Goal: Task Accomplishment & Management: Use online tool/utility

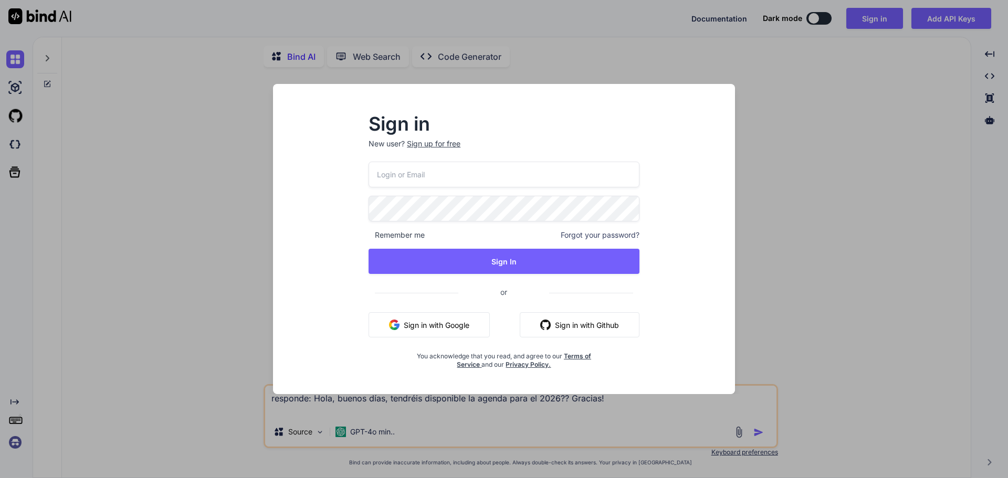
type textarea "x"
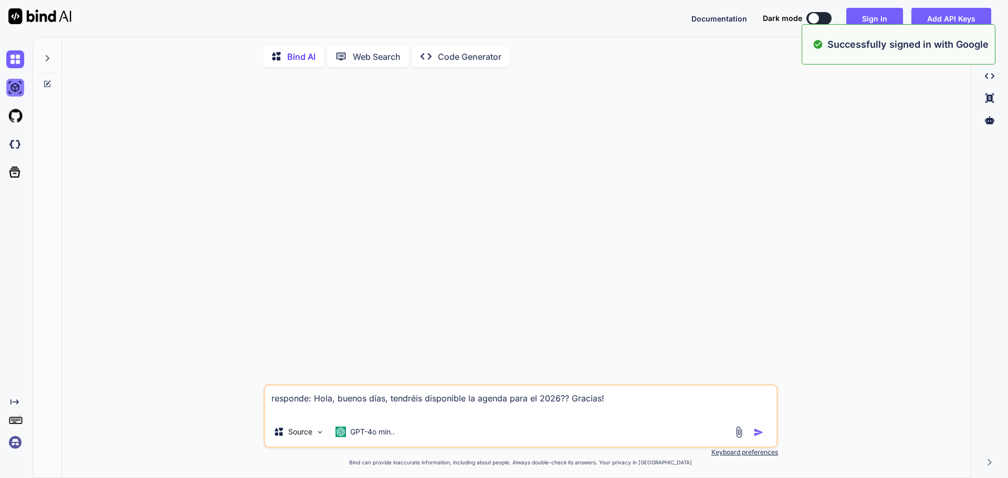
click at [14, 90] on img at bounding box center [15, 88] width 18 height 18
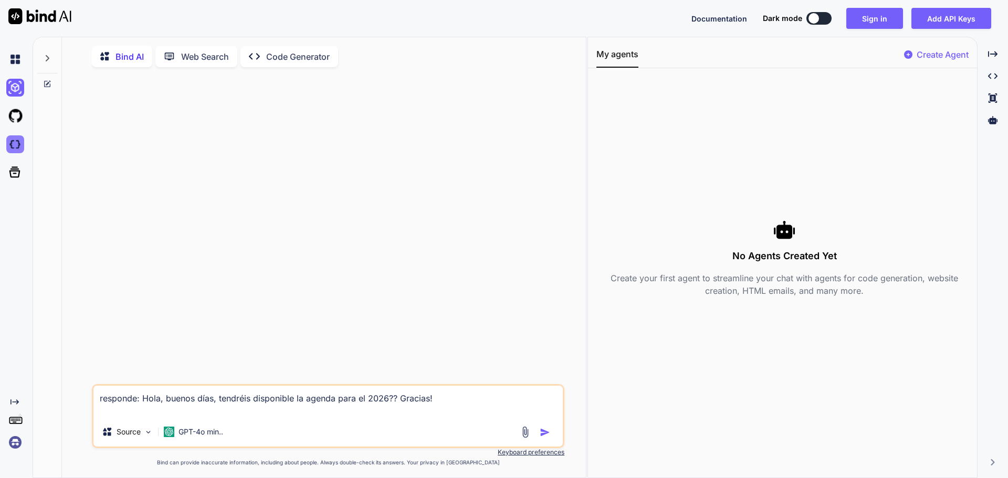
click at [17, 139] on img at bounding box center [15, 144] width 18 height 18
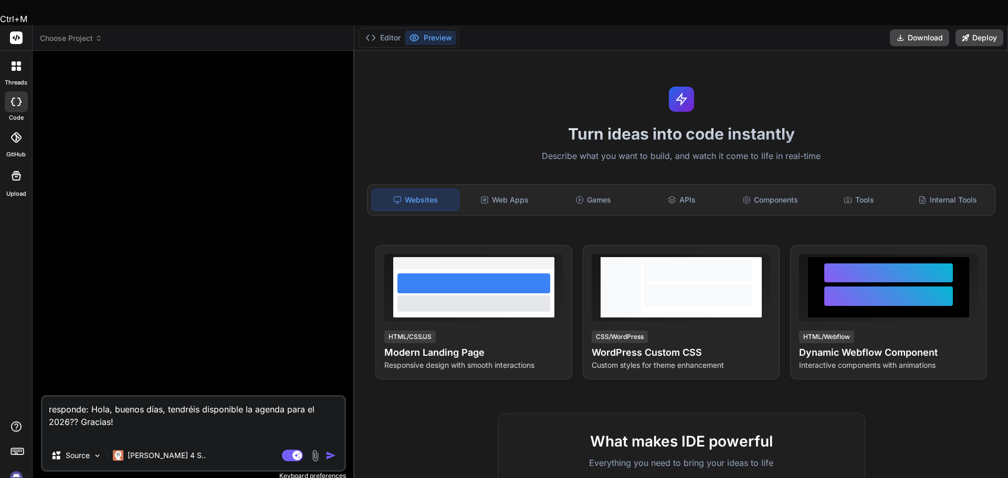
drag, startPoint x: 125, startPoint y: 399, endPoint x: 35, endPoint y: 371, distance: 94.3
click at [35, 371] on div "Bind AI Web Search Created with Pixso. Code Generator responde: Hola, buenos [P…" at bounding box center [194, 277] width 322 height 452
paste textarea "LOREMIPS: Dolorsit Amet Consec Adipis ELITSEDDOEI TEMPORINC Utlaboreet do magna…"
type textarea "x"
type textarea "LOREMIPS: Dolorsit Amet Consec Adipis ELITSEDDOEI TEMPORINC Utlaboreet do magna…"
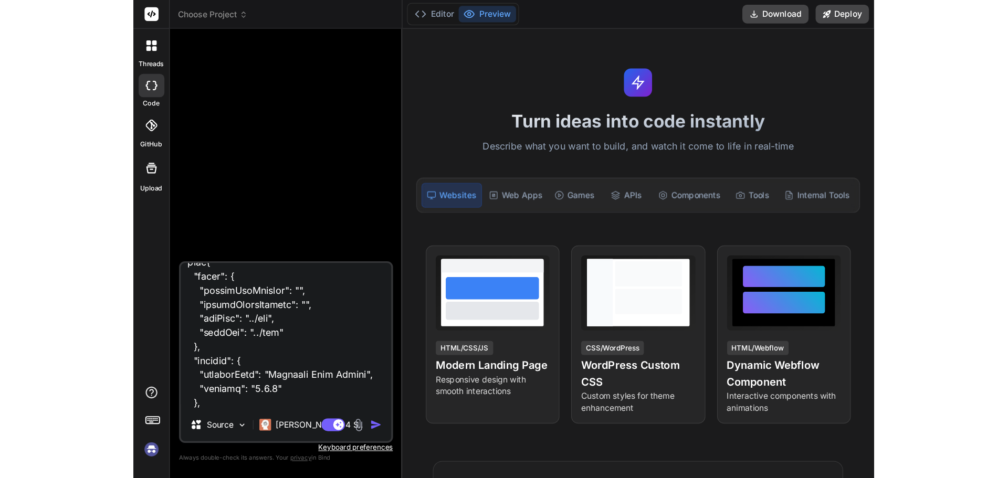
scroll to position [9653, 0]
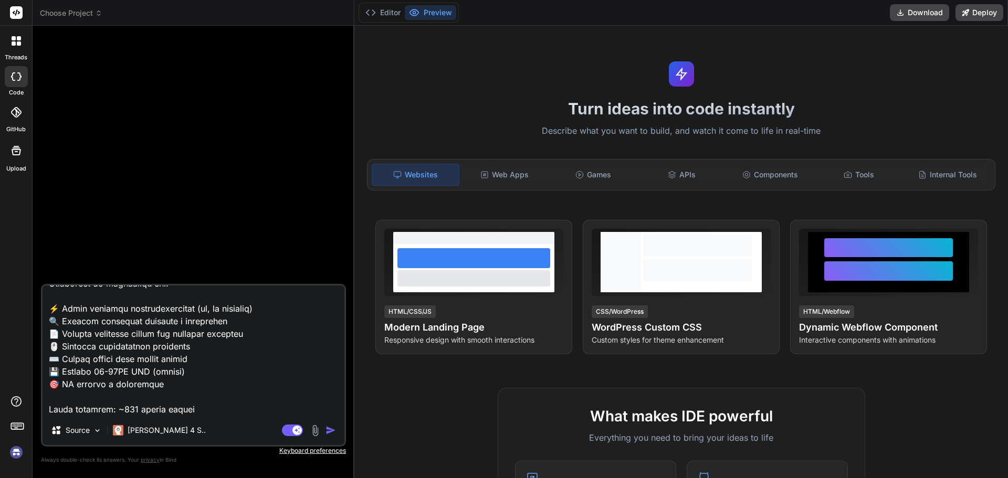
type textarea "x"
type textarea "LOREMIPS: Dolorsit Amet Consec Adipis ELITSEDDOEI TEMPORINC Utlaboreet do magna…"
click at [172, 386] on textarea at bounding box center [194, 351] width 302 height 130
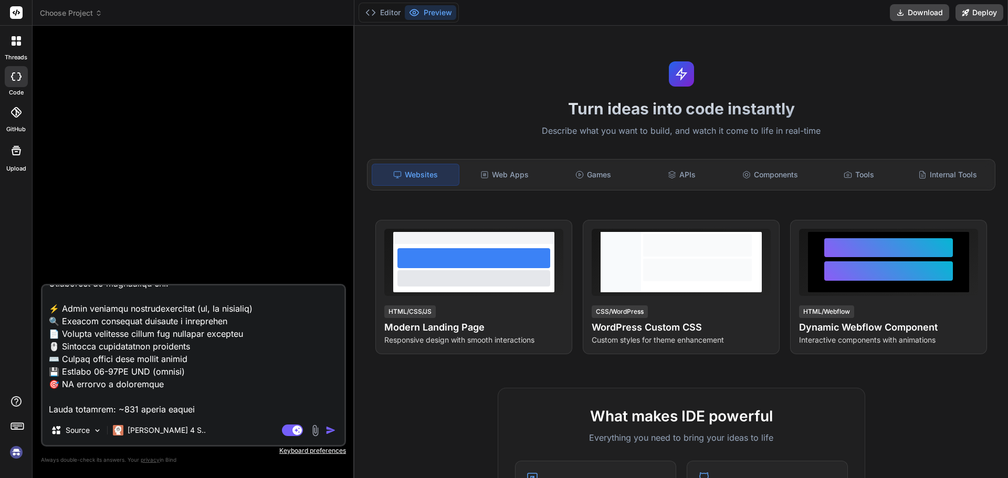
type textarea "x"
type textarea "LOREMIPS: Dolorsit Amet Consec Adipis ELITSEDDOEI TEMPORINC Utlaboreet do magna…"
type textarea "x"
type textarea "PROYECTO: Advanced File Search Engine DESCRIPCIÓN EJECUTIVA Aplicación de escri…"
type textarea "x"
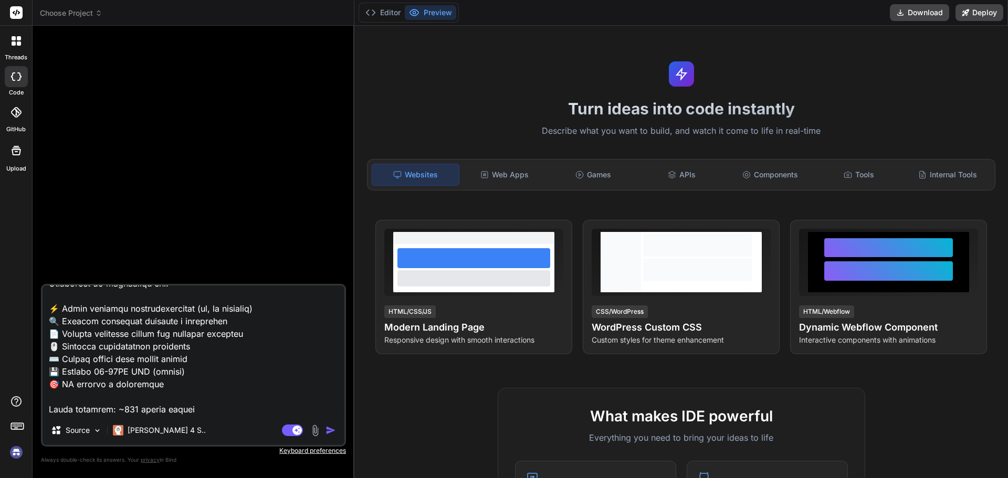
type textarea "PROYECTO: Advanced File Search Engine DESCRIPCIÓN EJECUTIVA Aplicación de escri…"
type textarea "x"
type textarea "PROYECTO: Advanced File Search Engine DESCRIPCIÓN EJECUTIVA Aplicación de escri…"
type textarea "x"
type textarea "PROYECTO: Advanced File Search Engine DESCRIPCIÓN EJECUTIVA Aplicación de escri…"
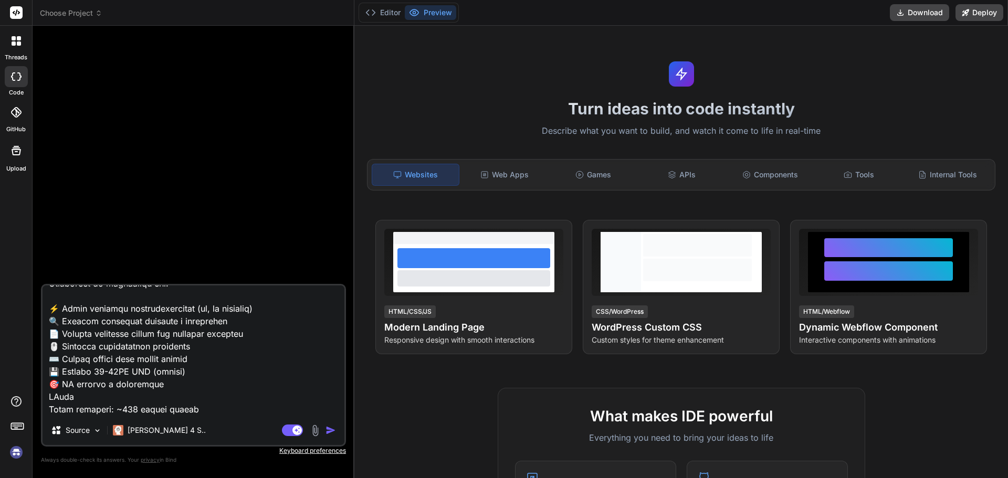
type textarea "x"
type textarea "PROYECTO: Advanced File Search Engine DESCRIPCIÓN EJECUTIVA Aplicación de escri…"
type textarea "x"
type textarea "PROYECTO: Advanced File Search Engine DESCRIPCIÓN EJECUTIVA Aplicación de escri…"
type textarea "x"
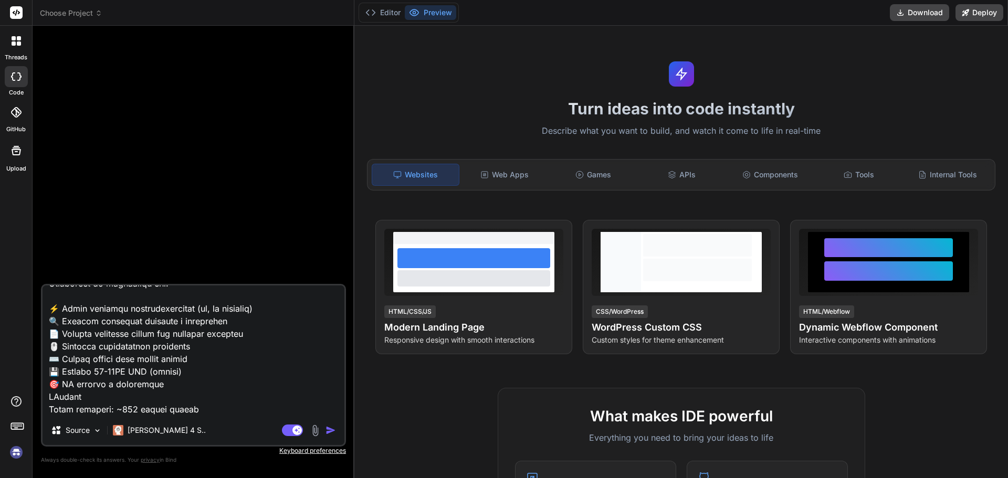
type textarea "PROYECTO: Advanced File Search Engine DESCRIPCIÓN EJECUTIVA Aplicación de escri…"
type textarea "x"
type textarea "PROYECTO: Advanced File Search Engine DESCRIPCIÓN EJECUTIVA Aplicación de escri…"
type textarea "x"
type textarea "PROYECTO: Advanced File Search Engine DESCRIPCIÓN EJECUTIVA Aplicación de escri…"
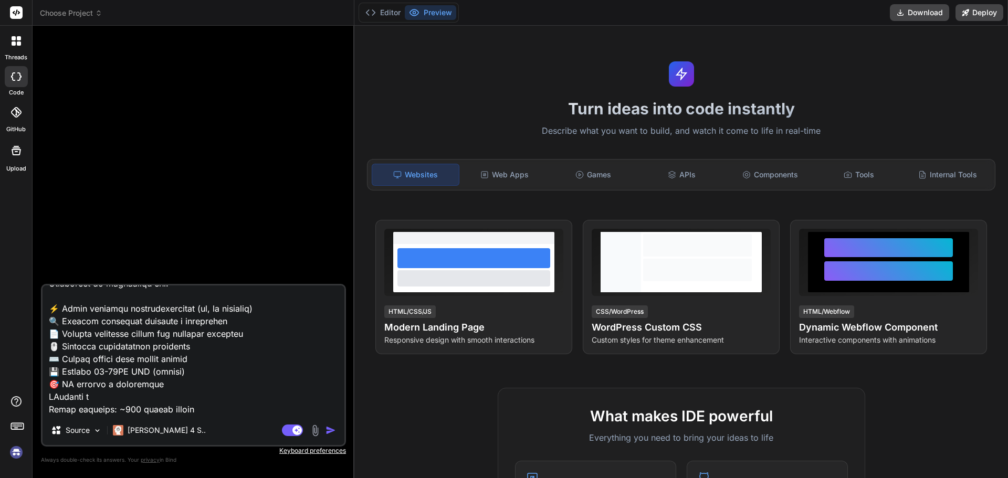
type textarea "x"
type textarea "PROYECTO: Advanced File Search Engine DESCRIPCIÓN EJECUTIVA Aplicación de escri…"
type textarea "x"
type textarea "PROYECTO: Advanced File Search Engine DESCRIPCIÓN EJECUTIVA Aplicación de escri…"
type textarea "x"
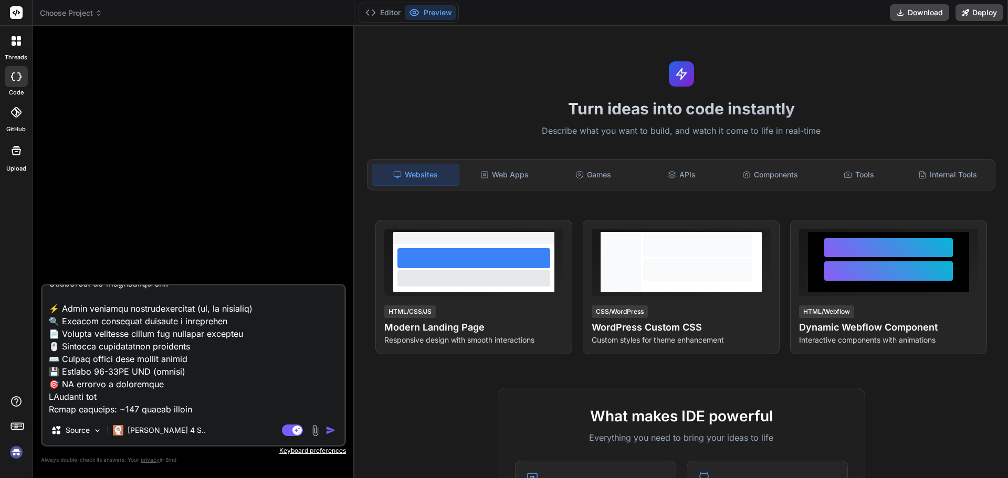
type textarea "PROYECTO: Advanced File Search Engine DESCRIPCIÓN EJECUTIVA Aplicación de escri…"
type textarea "x"
type textarea "PROYECTO: Advanced File Search Engine DESCRIPCIÓN EJECUTIVA Aplicación de escri…"
type textarea "x"
type textarea "PROYECTO: Advanced File Search Engine DESCRIPCIÓN EJECUTIVA Aplicación de escri…"
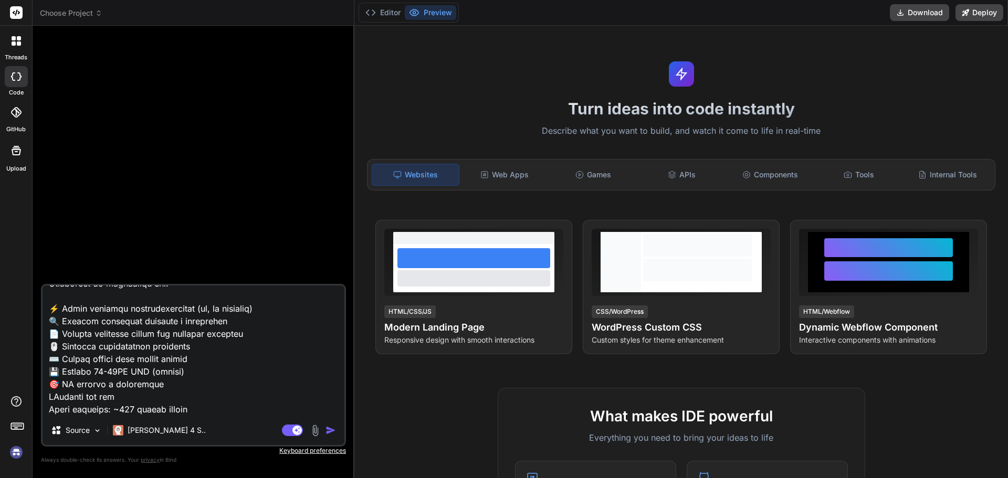
type textarea "x"
type textarea "PROYECTO: Advanced File Search Engine DESCRIPCIÓN EJECUTIVA Aplicación de escri…"
type textarea "x"
type textarea "PROYECTO: Advanced File Search Engine DESCRIPCIÓN EJECUTIVA Aplicación de escri…"
type textarea "x"
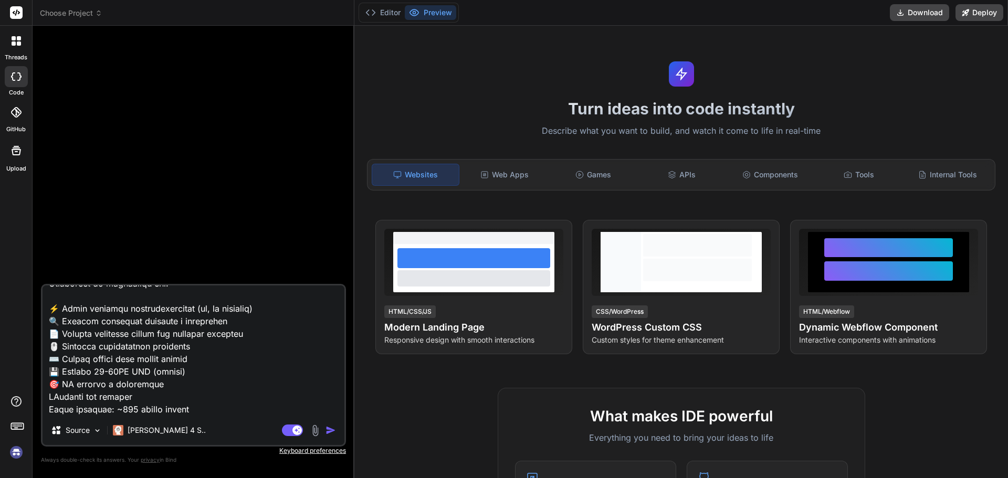
type textarea "PROYECTO: Advanced File Search Engine DESCRIPCIÓN EJECUTIVA Aplicación de escri…"
type textarea "x"
type textarea "PROYECTO: Advanced File Search Engine DESCRIPCIÓN EJECUTIVA Aplicación de escri…"
type textarea "x"
type textarea "PROYECTO: Advanced File Search Engine DESCRIPCIÓN EJECUTIVA Aplicación de escri…"
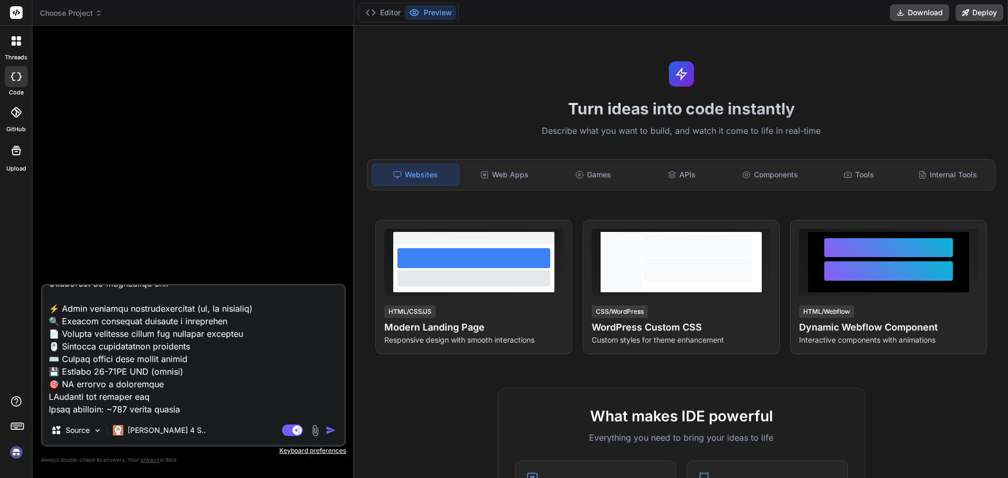
type textarea "x"
type textarea "PROYECTO: Advanced File Search Engine DESCRIPCIÓN EJECUTIVA Aplicación de escri…"
type textarea "x"
type textarea "PROYECTO: Advanced File Search Engine DESCRIPCIÓN EJECUTIVA Aplicación de escri…"
type textarea "x"
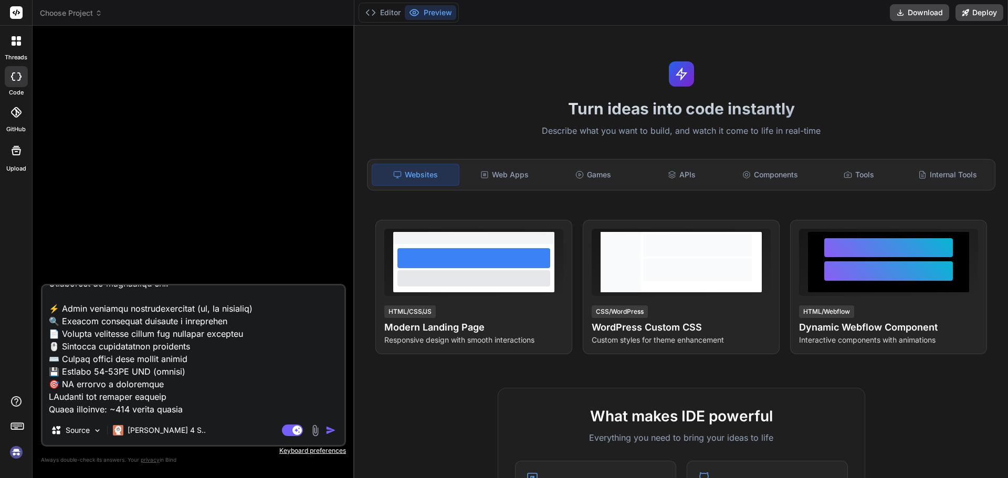
type textarea "PROYECTO: Advanced File Search Engine DESCRIPCIÓN EJECUTIVA Aplicación de escri…"
type textarea "x"
type textarea "PROYECTO: Advanced File Search Engine DESCRIPCIÓN EJECUTIVA Aplicación de escri…"
type textarea "x"
type textarea "PROYECTO: Advanced File Search Engine DESCRIPCIÓN EJECUTIVA Aplicación de escri…"
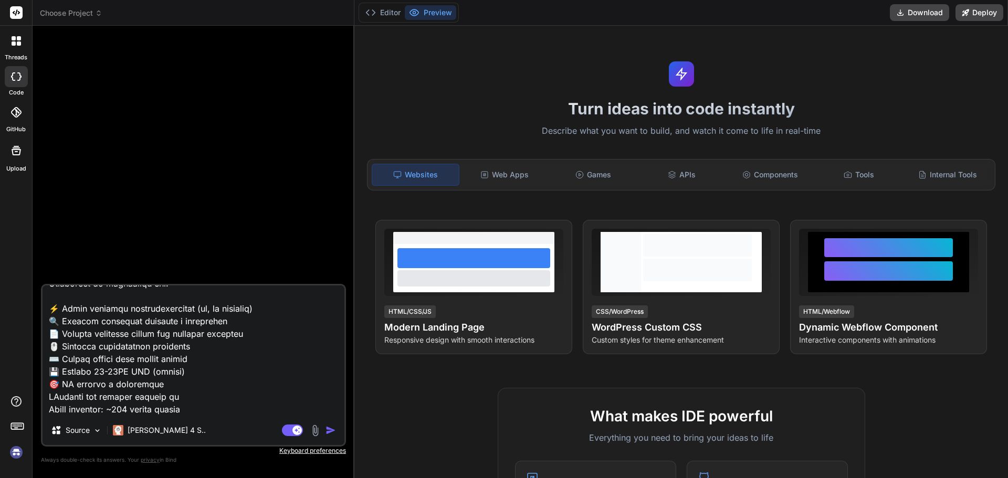
type textarea "x"
type textarea "PROYECTO: Advanced File Search Engine DESCRIPCIÓN EJECUTIVA Aplicación de escri…"
type textarea "x"
type textarea "PROYECTO: Advanced File Search Engine DESCRIPCIÓN EJECUTIVA Aplicación de escri…"
type textarea "x"
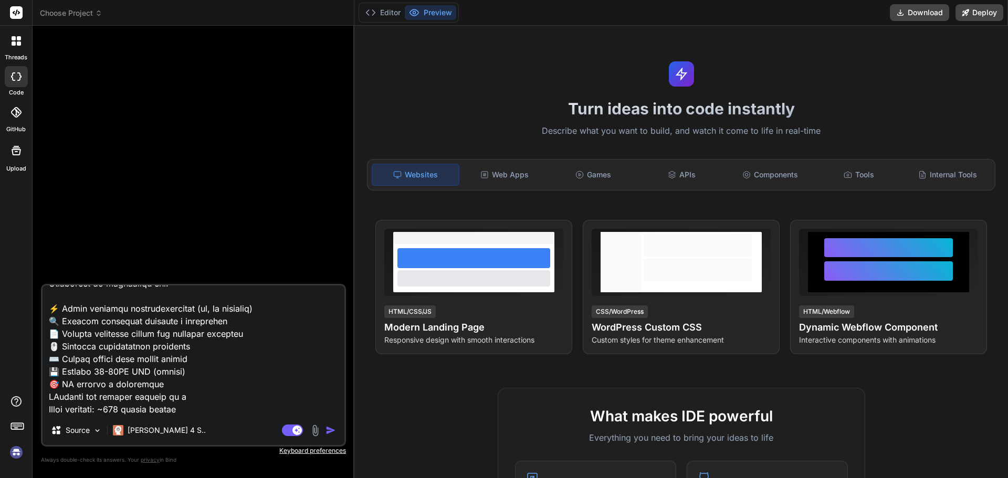
type textarea "PROYECTO: Advanced File Search Engine DESCRIPCIÓN EJECUTIVA Aplicación de escri…"
type textarea "x"
type textarea "PROYECTO: Advanced File Search Engine DESCRIPCIÓN EJECUTIVA Aplicación de escri…"
type textarea "x"
type textarea "PROYECTO: Advanced File Search Engine DESCRIPCIÓN EJECUTIVA Aplicación de escri…"
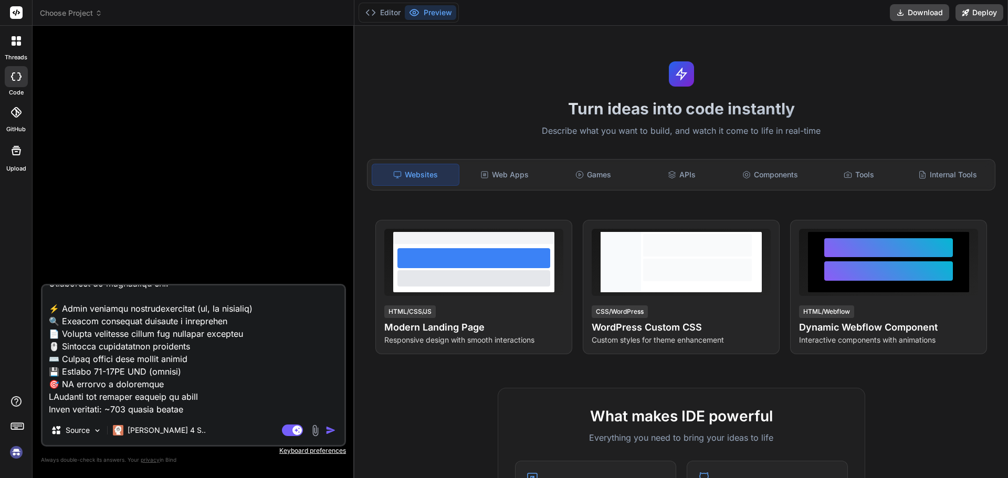
type textarea "x"
type textarea "PROYECTO: Advanced File Search Engine DESCRIPCIÓN EJECUTIVA Aplicación de escri…"
type textarea "x"
type textarea "PROYECTO: Advanced File Search Engine DESCRIPCIÓN EJECUTIVA Aplicación de escri…"
type textarea "x"
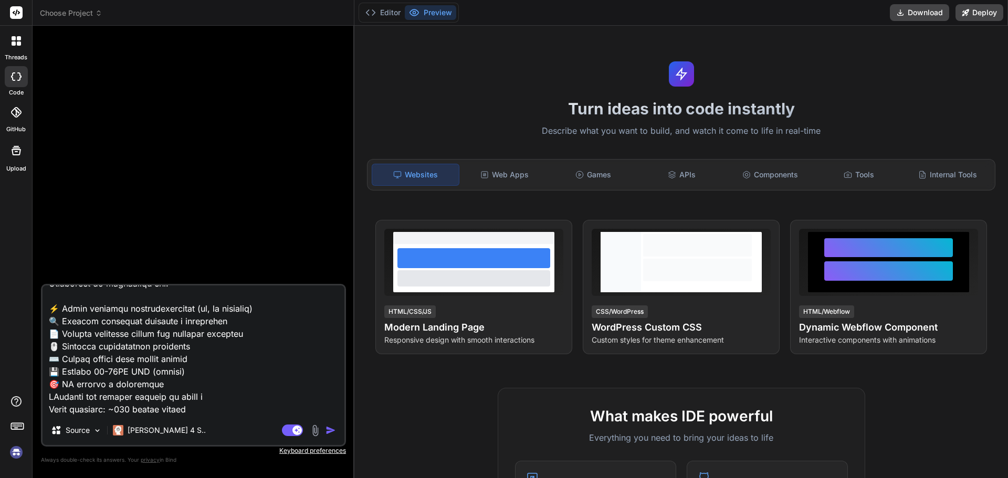
type textarea "PROYECTO: Advanced File Search Engine DESCRIPCIÓN EJECUTIVA Aplicación de escri…"
type textarea "x"
type textarea "PROYECTO: Advanced File Search Engine DESCRIPCIÓN EJECUTIVA Aplicación de escri…"
type textarea "x"
type textarea "PROYECTO: Advanced File Search Engine DESCRIPCIÓN EJECUTIVA Aplicación de escri…"
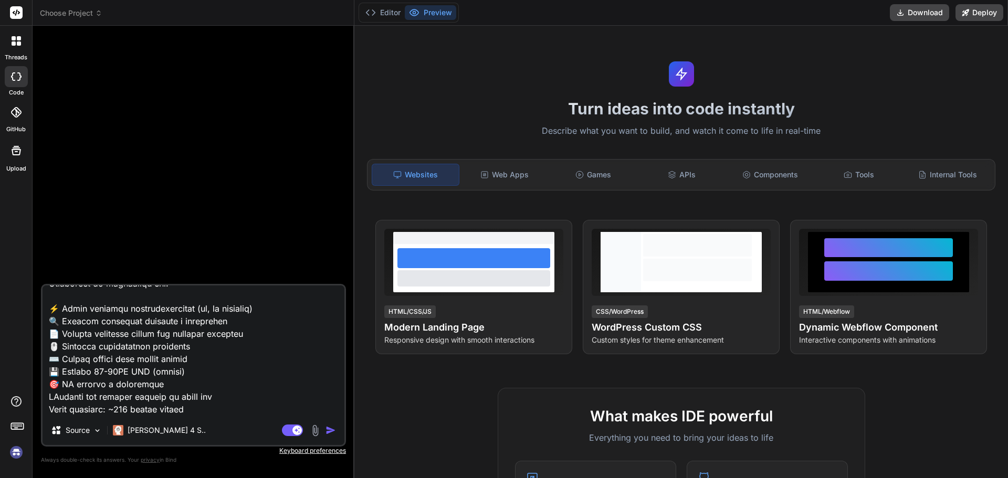
type textarea "x"
type textarea "PROYECTO: Advanced File Search Engine DESCRIPCIÓN EJECUTIVA Aplicación de escri…"
type textarea "x"
type textarea "PROYECTO: Advanced File Search Engine DESCRIPCIÓN EJECUTIVA Aplicación de escri…"
type textarea "x"
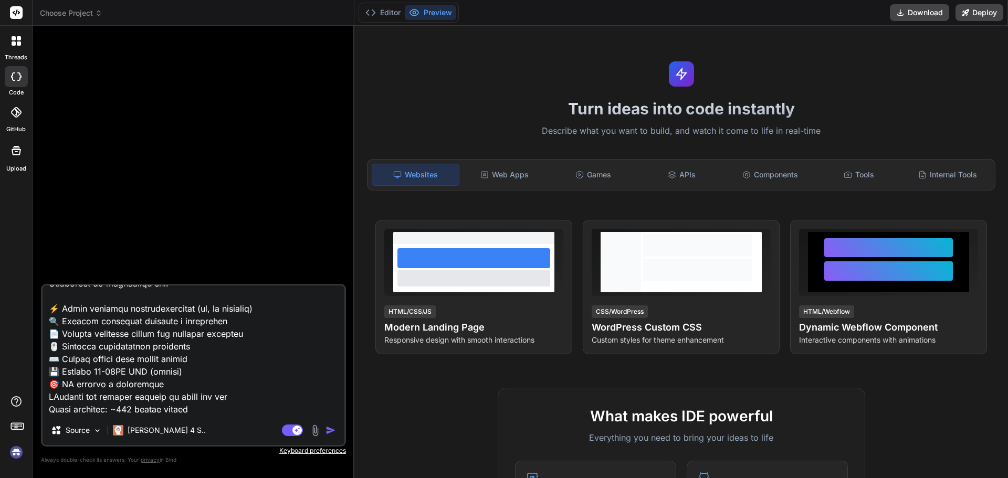
type textarea "PROYECTO: Advanced File Search Engine DESCRIPCIÓN EJECUTIVA Aplicación de escri…"
type textarea "x"
type textarea "PROYECTO: Advanced File Search Engine DESCRIPCIÓN EJECUTIVA Aplicación de escri…"
type textarea "x"
type textarea "PROYECTO: Advanced File Search Engine DESCRIPCIÓN EJECUTIVA Aplicación de escri…"
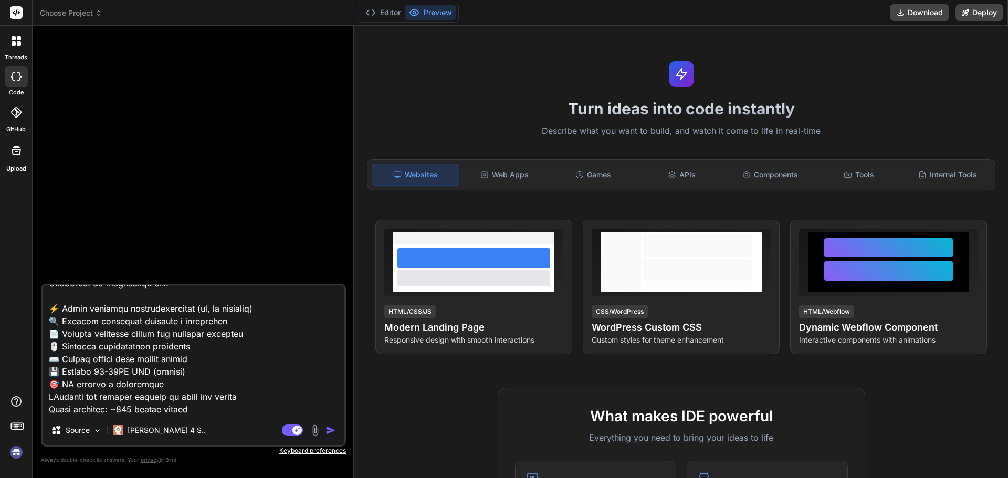
type textarea "x"
type textarea "PROYECTO: Advanced File Search Engine DESCRIPCIÓN EJECUTIVA Aplicación de escri…"
type textarea "x"
type textarea "PROYECTO: Advanced File Search Engine DESCRIPCIÓN EJECUTIVA Aplicación de escri…"
type textarea "x"
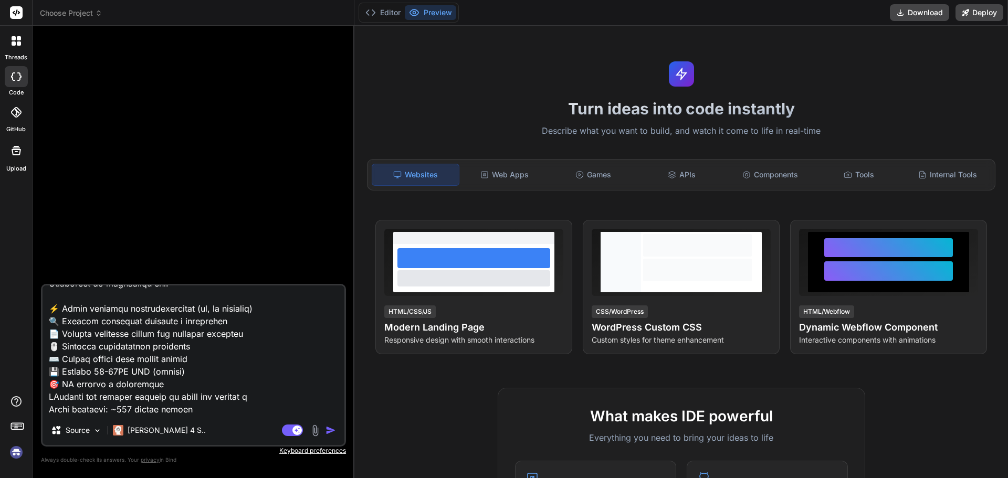
type textarea "PROYECTO: Advanced File Search Engine DESCRIPCIÓN EJECUTIVA Aplicación de escri…"
type textarea "x"
type textarea "PROYECTO: Advanced File Search Engine DESCRIPCIÓN EJECUTIVA Aplicación de escri…"
type textarea "x"
type textarea "PROYECTO: Advanced File Search Engine DESCRIPCIÓN EJECUTIVA Aplicación de escri…"
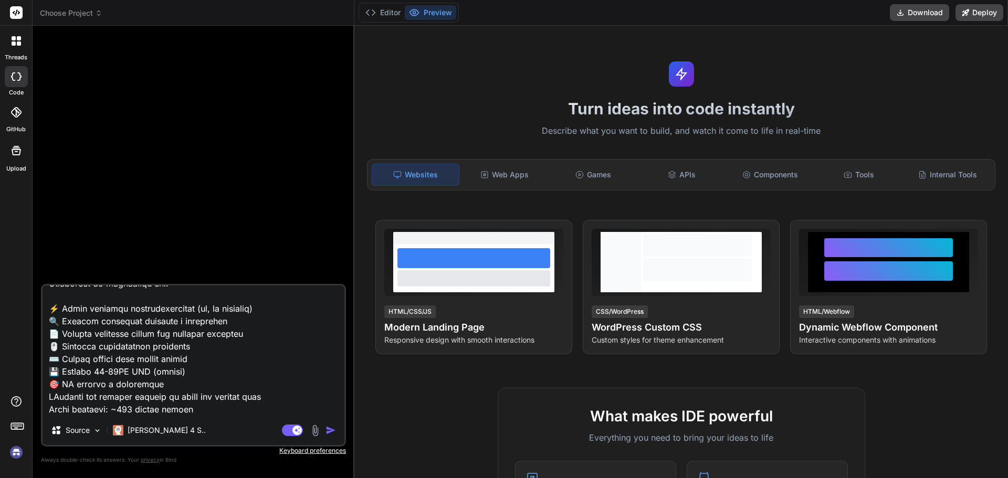
type textarea "x"
type textarea "PROYECTO: Advanced File Search Engine DESCRIPCIÓN EJECUTIVA Aplicación de escri…"
type textarea "x"
type textarea "PROYECTO: Advanced File Search Engine DESCRIPCIÓN EJECUTIVA Aplicación de escri…"
type textarea "x"
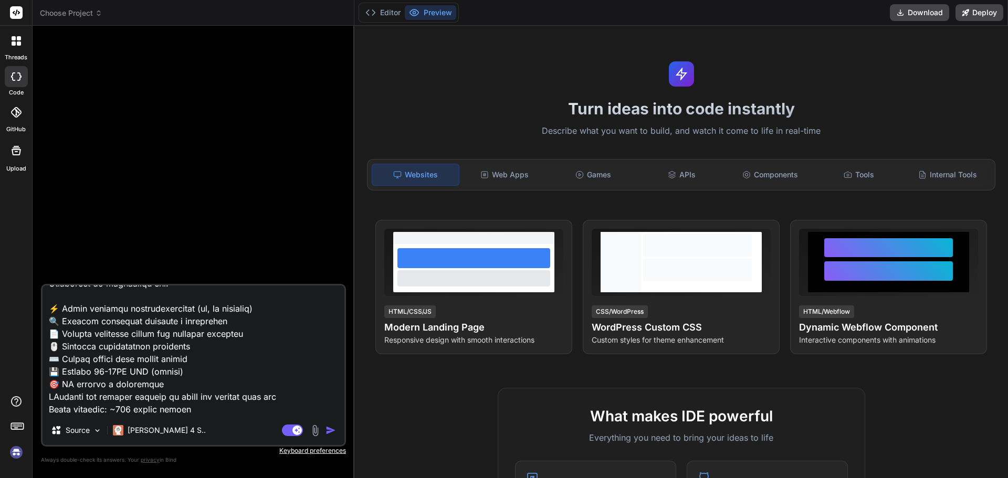
type textarea "PROYECTO: Advanced File Search Engine DESCRIPCIÓN EJECUTIVA Aplicación de escri…"
type textarea "x"
type textarea "PROYECTO: Advanced File Search Engine DESCRIPCIÓN EJECUTIVA Aplicación de escri…"
type textarea "x"
type textarea "PROYECTO: Advanced File Search Engine DESCRIPCIÓN EJECUTIVA Aplicación de escri…"
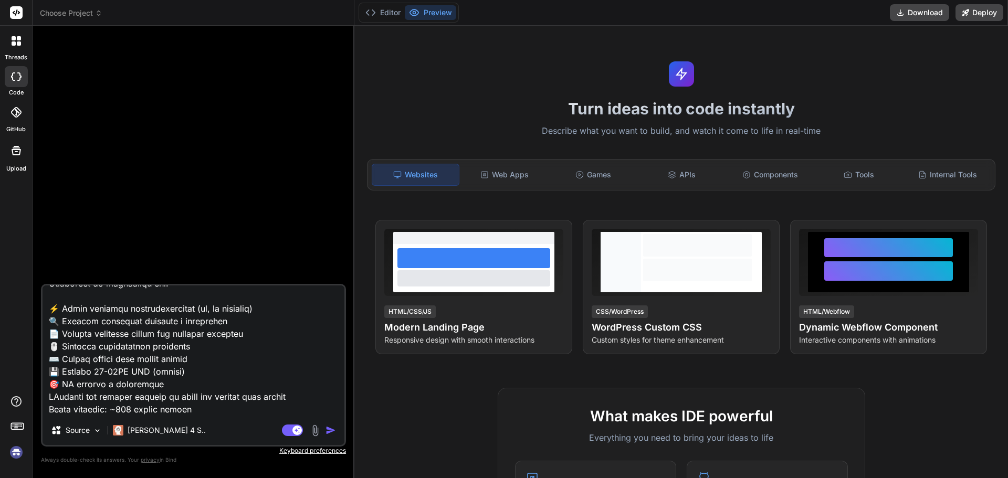
type textarea "x"
type textarea "PROYECTO: Advanced File Search Engine DESCRIPCIÓN EJECUTIVA Aplicación de escri…"
click at [219, 373] on textarea at bounding box center [194, 351] width 302 height 130
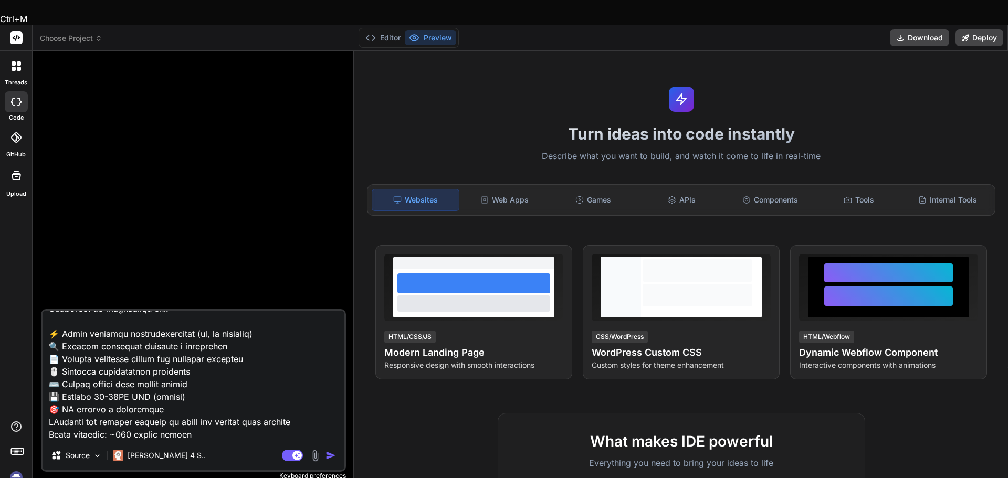
type textarea "x"
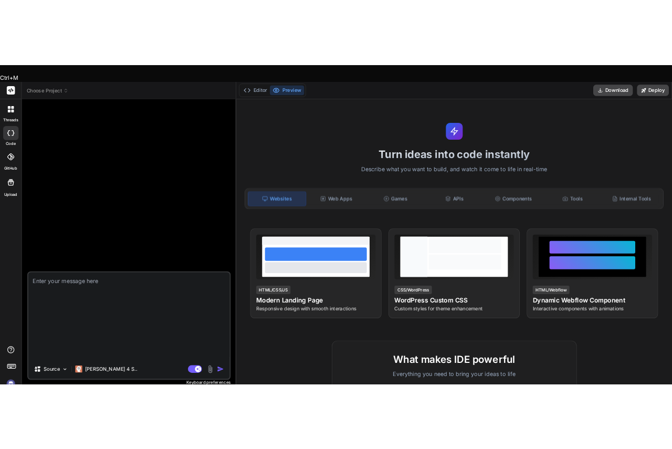
scroll to position [0, 0]
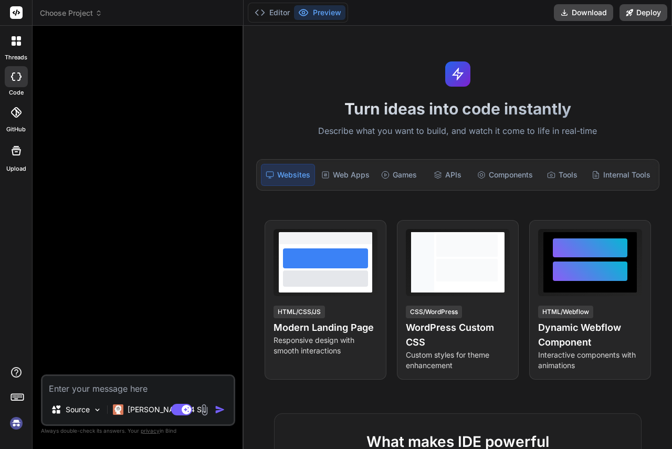
scroll to position [158, 0]
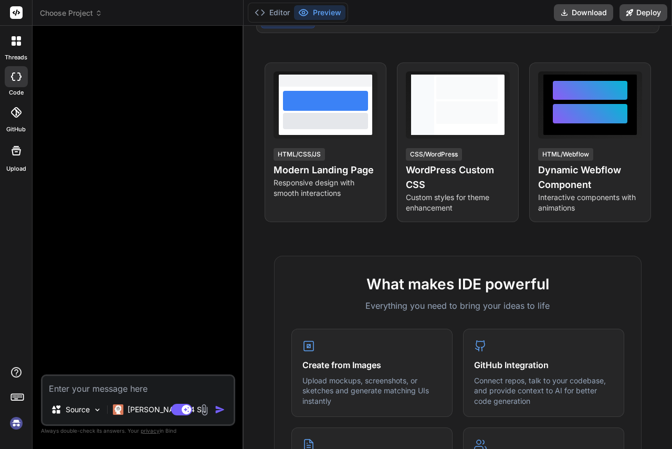
click at [97, 387] on textarea at bounding box center [138, 385] width 191 height 19
paste textarea "OBJETIVO: Crear aplicación de escritorio Windows para búsqueda ultrarrápida de …"
type textarea "x"
type textarea "OBJETIVO: Crear aplicación de escritorio Windows para búsqueda ultrarrápida de …"
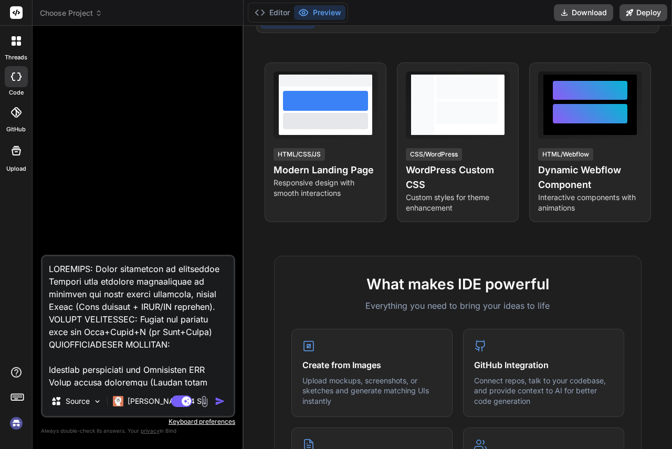
scroll to position [11619, 0]
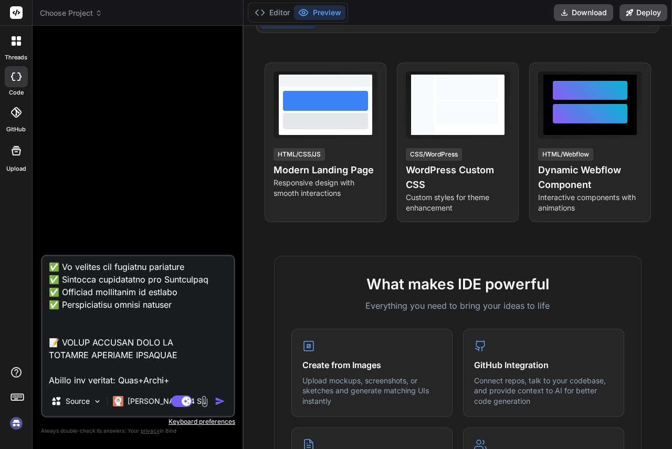
type textarea "x"
type textarea "OBJETIVO: Crear aplicación de escritorio Windows para búsqueda ultrarrápida de …"
click at [218, 405] on img "button" at bounding box center [220, 401] width 11 height 11
type textarea "x"
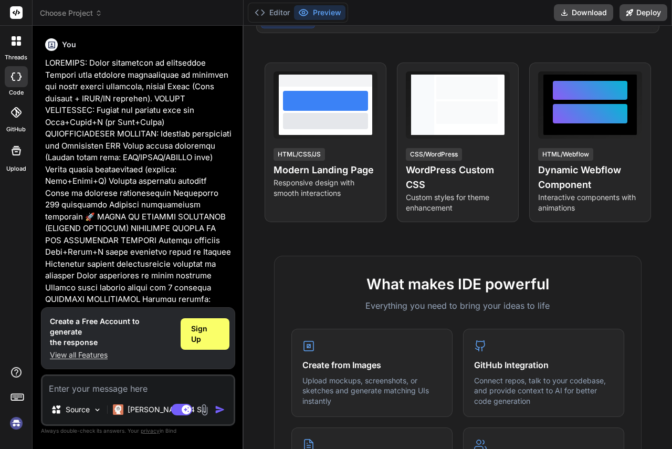
scroll to position [5361, 0]
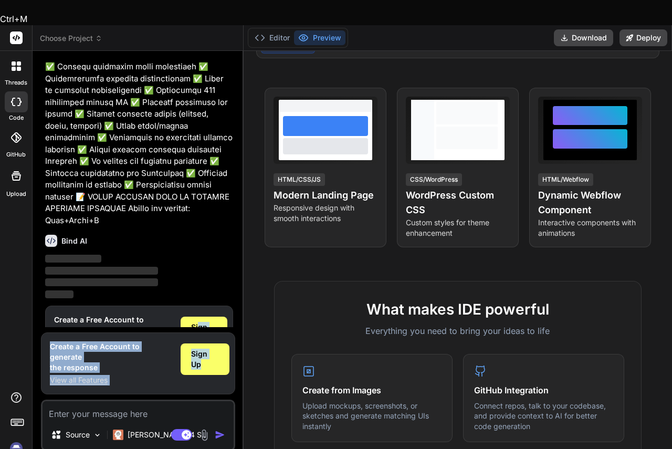
drag, startPoint x: 198, startPoint y: 264, endPoint x: 233, endPoint y: 331, distance: 75.6
click at [233, 331] on div "You Bind AI ‌ ‌ ‌ ‌ Create a Free Account to generate the response View all Fea…" at bounding box center [138, 266] width 194 height 414
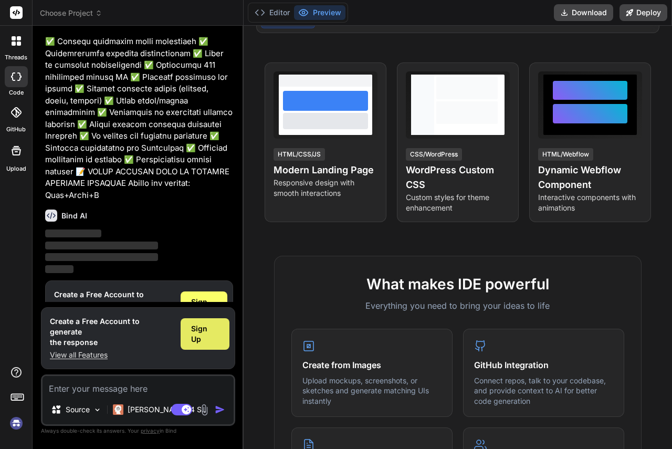
drag, startPoint x: 195, startPoint y: 344, endPoint x: 192, endPoint y: 337, distance: 8.0
click at [192, 337] on span "Sign Up" at bounding box center [205, 333] width 28 height 21
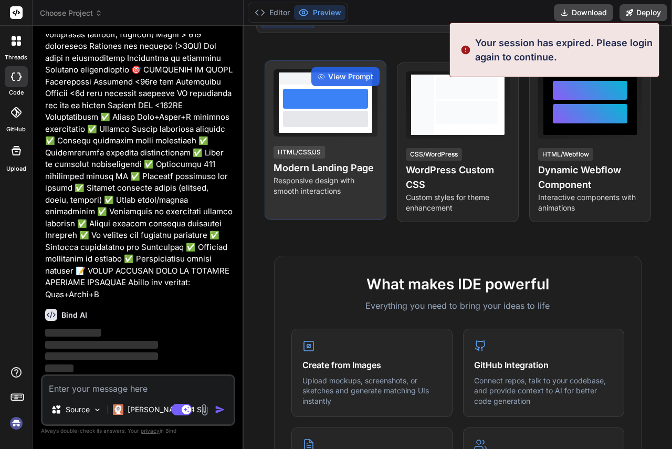
scroll to position [0, 0]
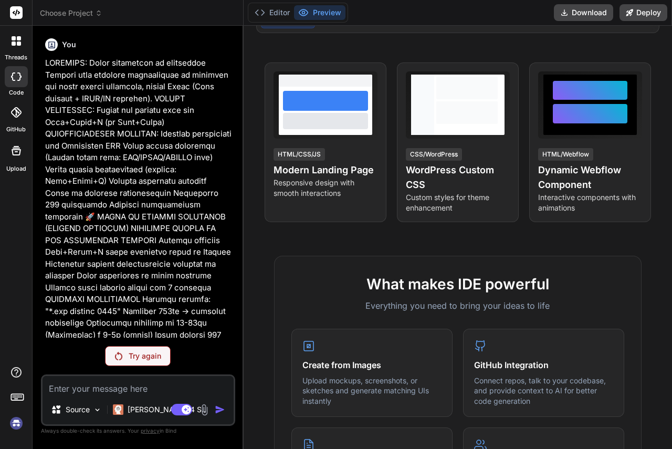
click at [150, 358] on p "Try again" at bounding box center [145, 356] width 33 height 11
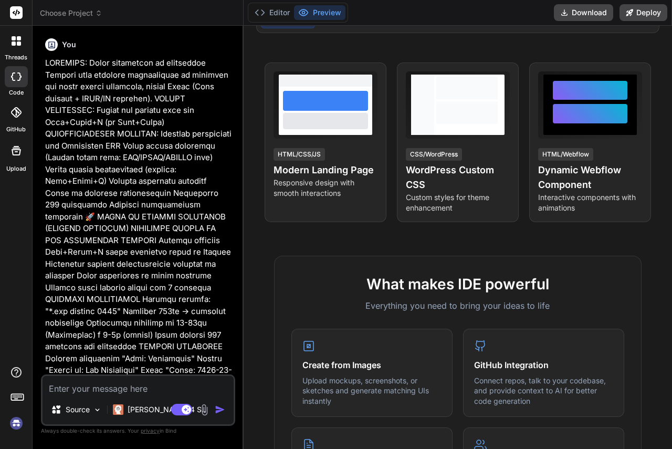
type textarea "x"
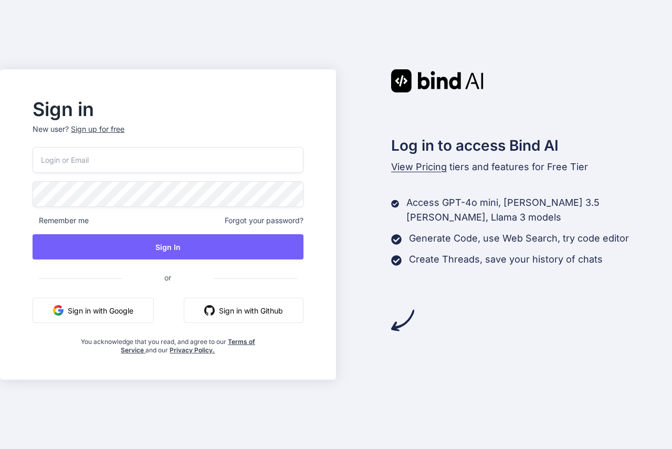
click at [92, 309] on button "Sign in with Google" at bounding box center [93, 310] width 121 height 25
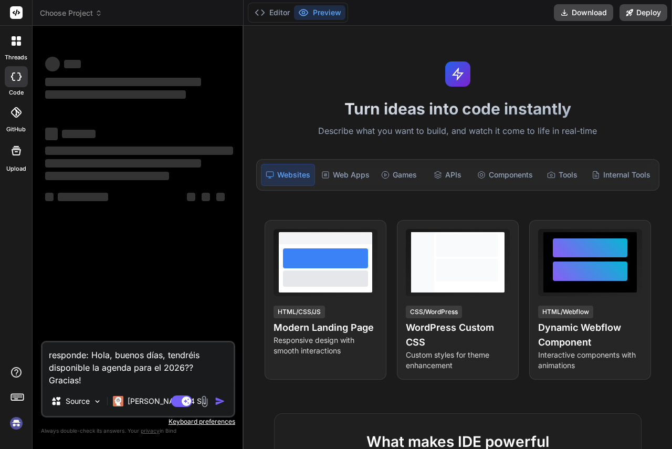
type textarea "x"
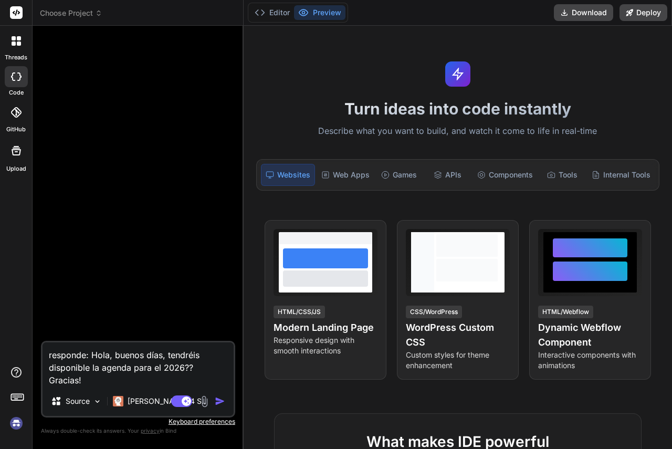
drag, startPoint x: 112, startPoint y: 379, endPoint x: 40, endPoint y: 355, distance: 75.7
click at [40, 355] on div "Bind AI Web Search Created with Pixso. Code Generator responde: Hola, buenos [P…" at bounding box center [138, 237] width 211 height 423
type textarea "Listary (Pro)"
type textarea "x"
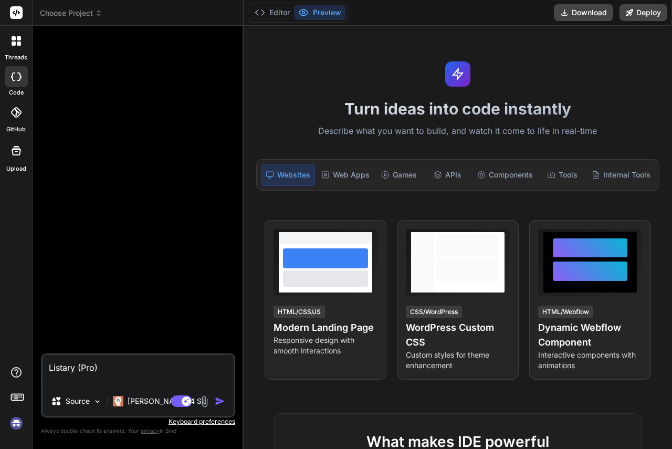
drag, startPoint x: 133, startPoint y: 380, endPoint x: -35, endPoint y: 349, distance: 170.9
click at [0, 349] on html "threads code GitHub Upload Choose Project Created with Pixso. Bind AI Web Searc…" at bounding box center [336, 234] width 672 height 469
type textarea "x"
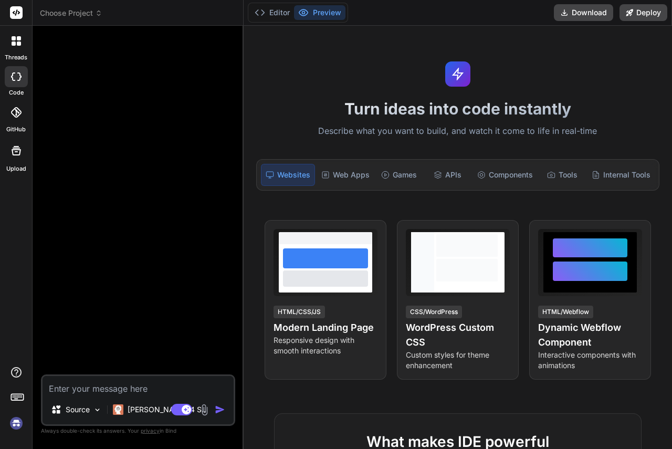
click at [85, 389] on textarea at bounding box center [138, 385] width 191 height 19
paste textarea "LOREMIPS: Dolor sitametcon ad elitseddoe Tempori utla etdolore magnaaliquae ad …"
type textarea "LOREMIPS: Dolor sitametcon ad elitseddoe Tempori utla etdolore magnaaliquae ad …"
type textarea "x"
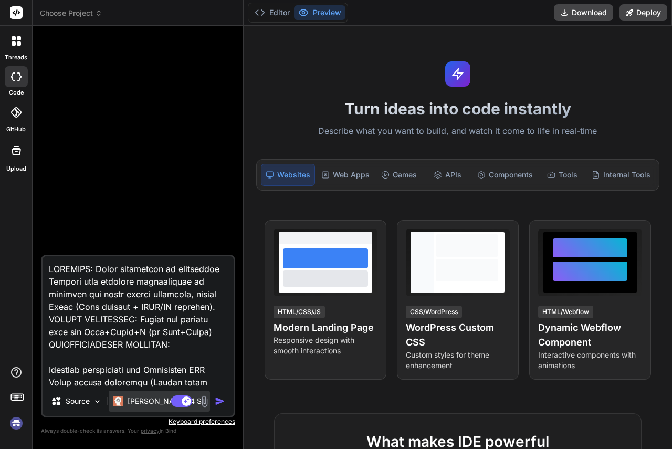
scroll to position [11619, 0]
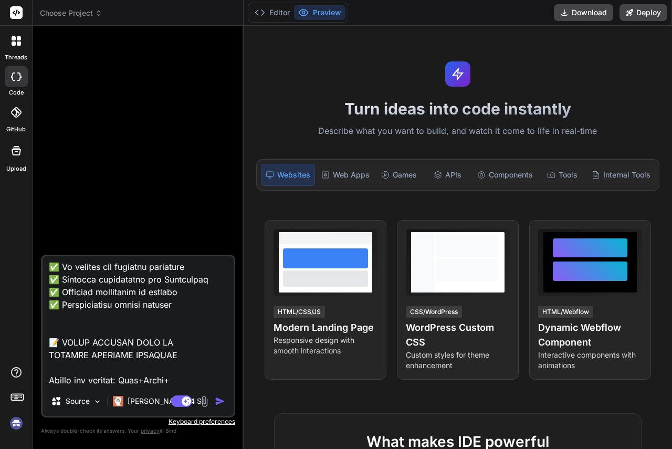
type textarea "LOREMIPS: Dolor sitametcon ad elitseddoe Tempori utla etdolore magnaaliquae ad …"
click at [220, 400] on img "button" at bounding box center [220, 401] width 11 height 11
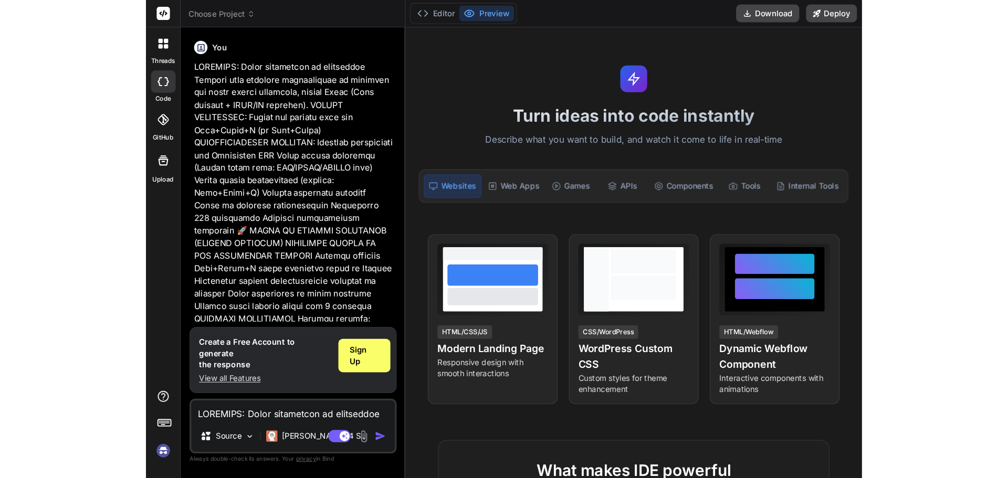
scroll to position [5361, 0]
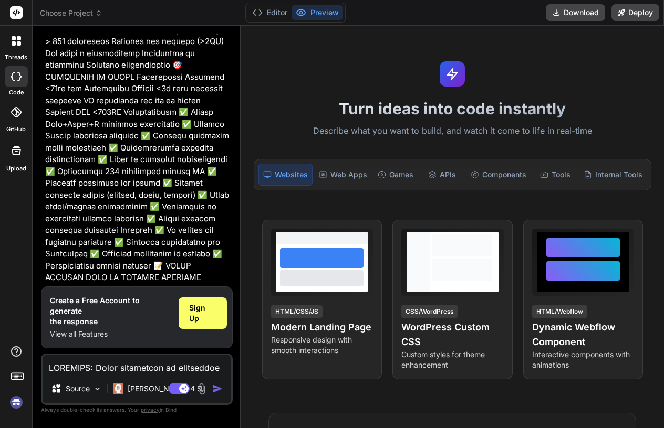
type textarea "x"
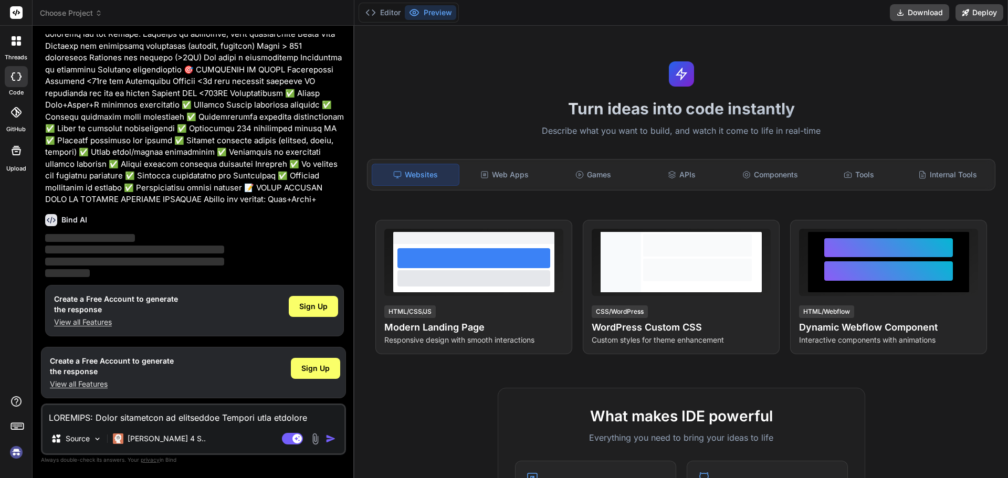
scroll to position [3159, 0]
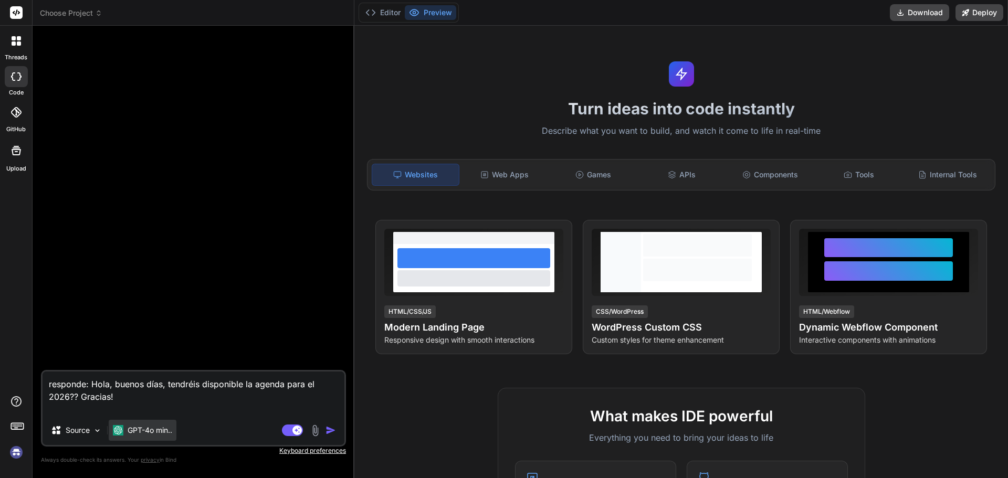
click at [162, 428] on p "GPT-4o min.." at bounding box center [150, 430] width 45 height 11
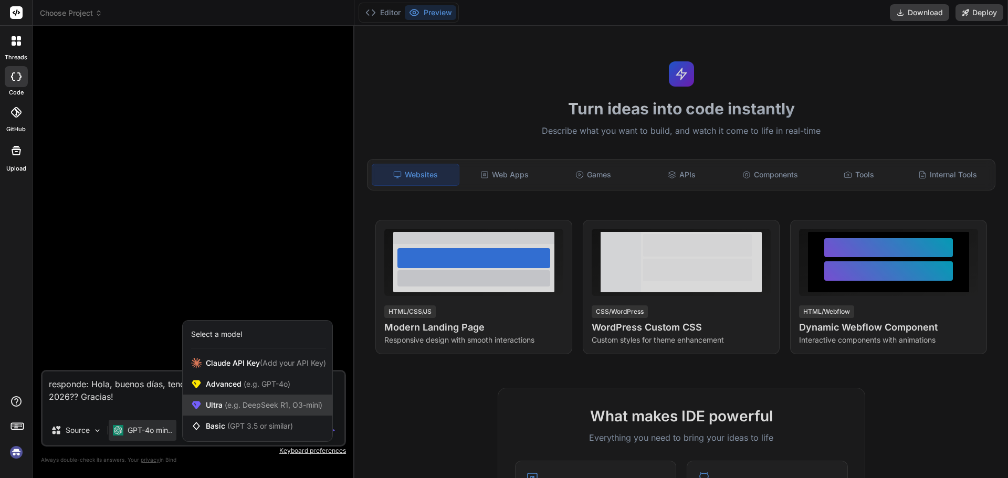
click at [304, 407] on span "(e.g. DeepSeek R1, O3-mini)" at bounding box center [273, 405] width 100 height 9
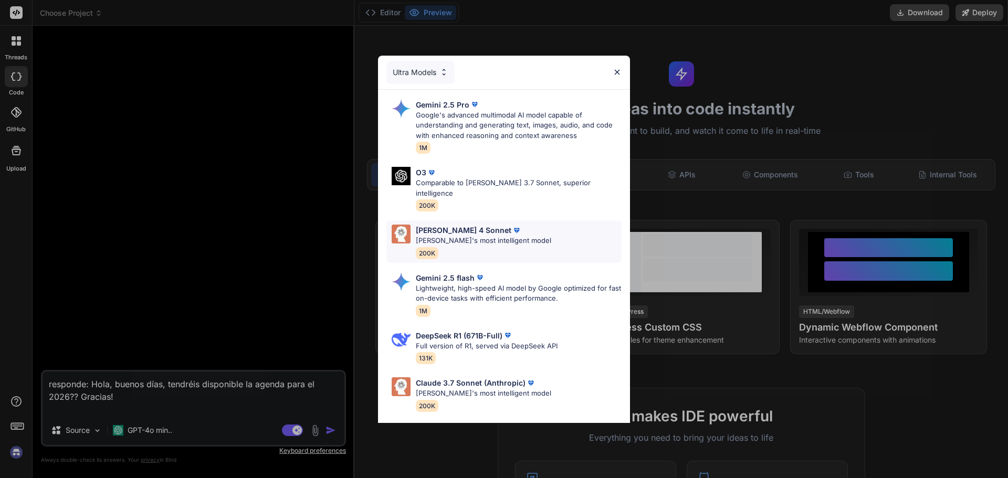
click at [513, 236] on p "[PERSON_NAME]'s most intelligent model" at bounding box center [483, 241] width 135 height 11
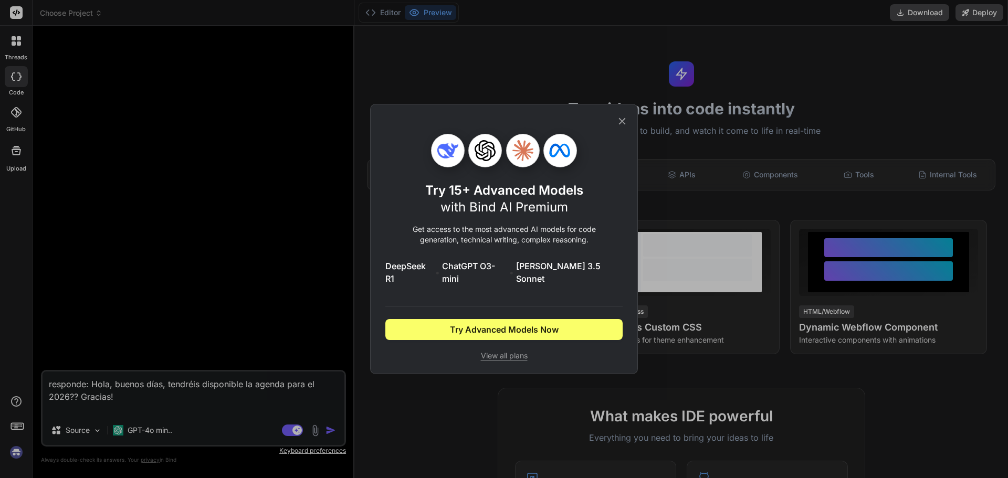
click at [622, 123] on icon at bounding box center [622, 122] width 12 height 12
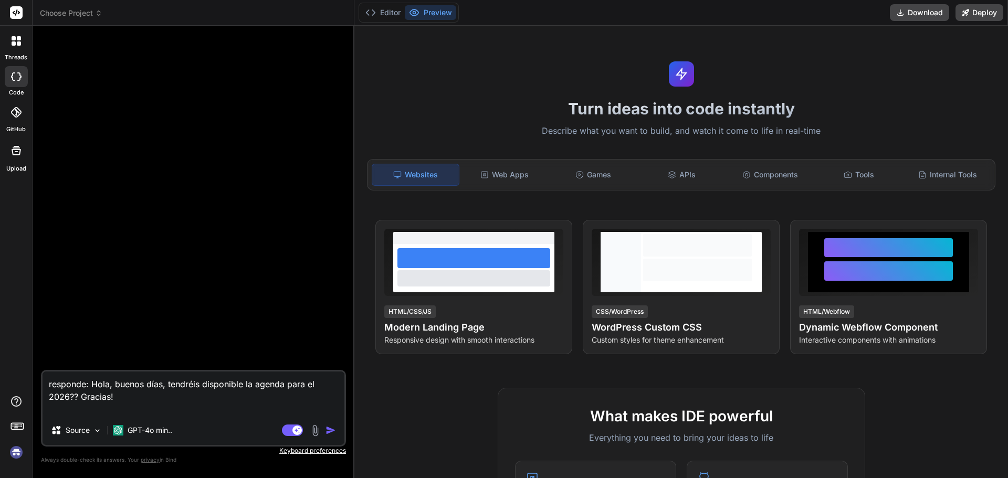
click at [13, 456] on img at bounding box center [16, 453] width 18 height 18
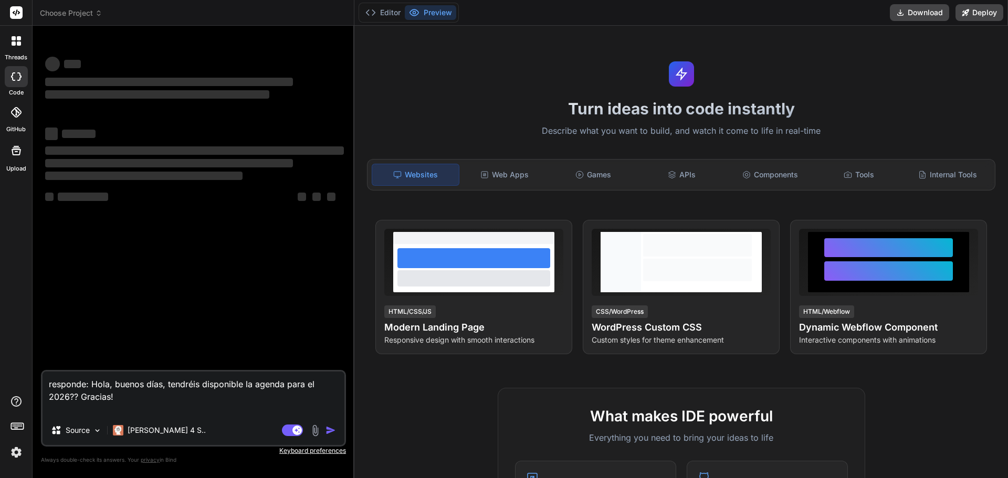
type textarea "x"
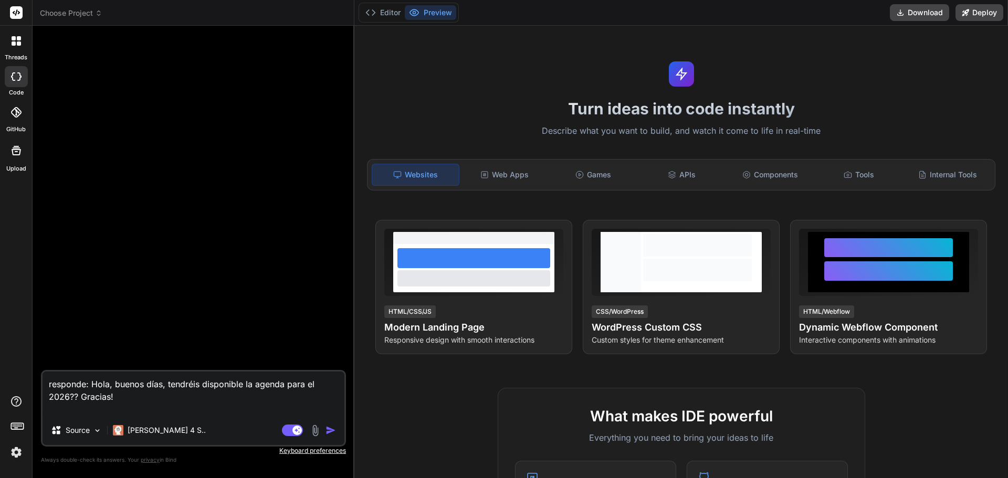
drag, startPoint x: 158, startPoint y: 406, endPoint x: 24, endPoint y: 381, distance: 136.3
click at [24, 381] on div "threads code GitHub Upload Choose Project Created with Pixso. Bind AI Web Searc…" at bounding box center [504, 239] width 1008 height 478
paste textarea "OBJETIVO: Crear aplicación de escritorio Windows para búsqueda ultrarrápida de …"
type textarea "OBJETIVO: Crear aplicación de escritorio Windows para búsqueda ultrarrápida de …"
type textarea "x"
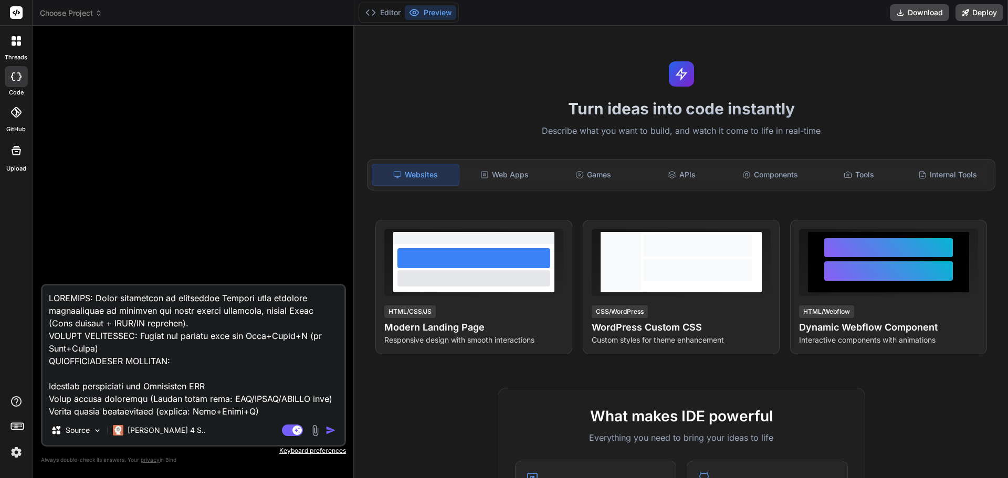
scroll to position [9250, 0]
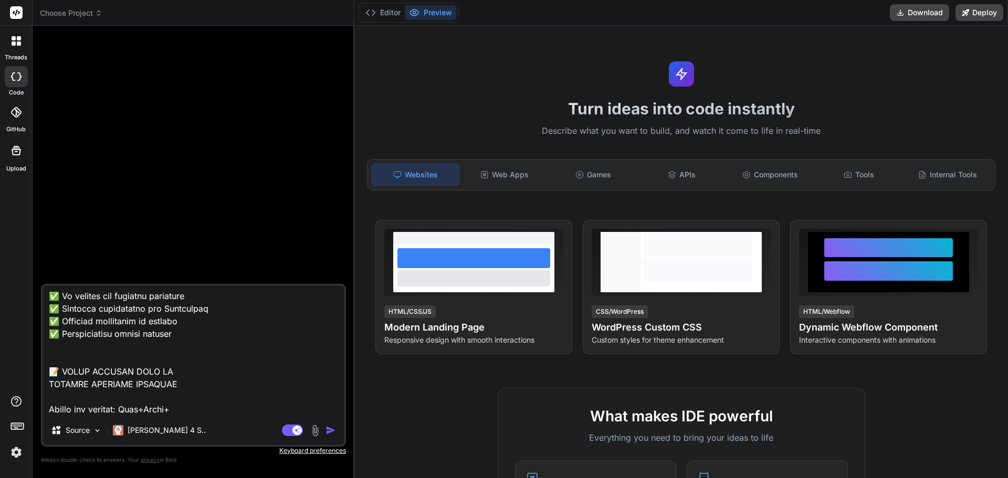
type textarea "OBJETIVO: Crear aplicación de escritorio Windows para búsqueda ultrarrápida de …"
type textarea "x"
type textarea "OBJETIVO: Crear aplicación de escritorio Windows para búsqueda ultrarrápida de …"
click at [327, 434] on img "button" at bounding box center [331, 430] width 11 height 11
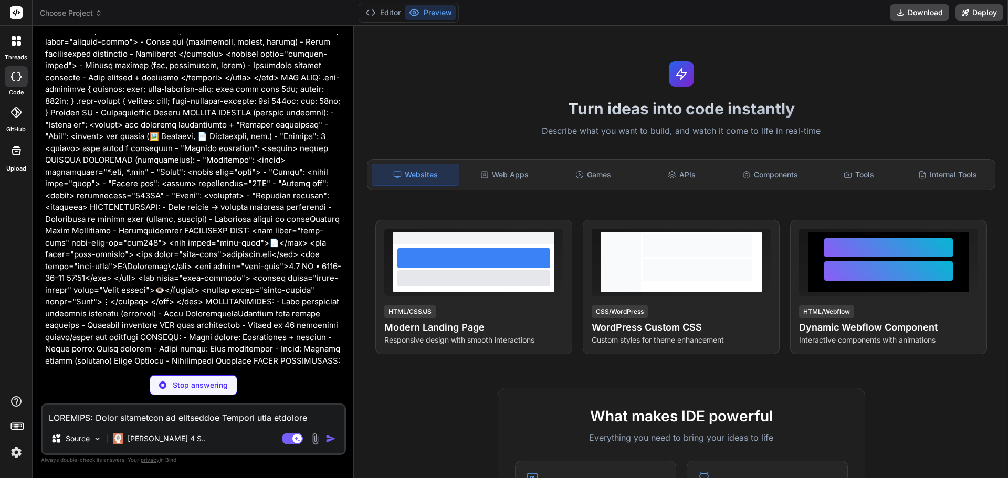
scroll to position [1785, 0]
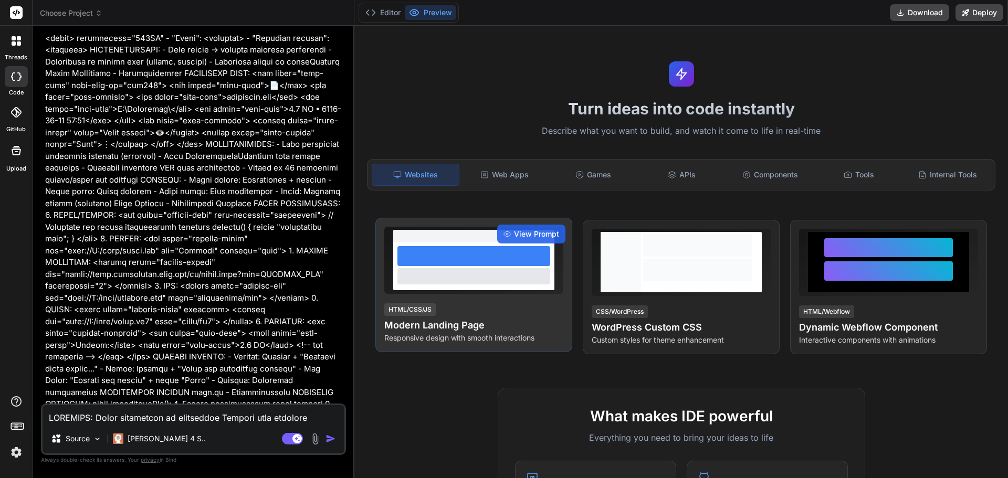
type textarea "x"
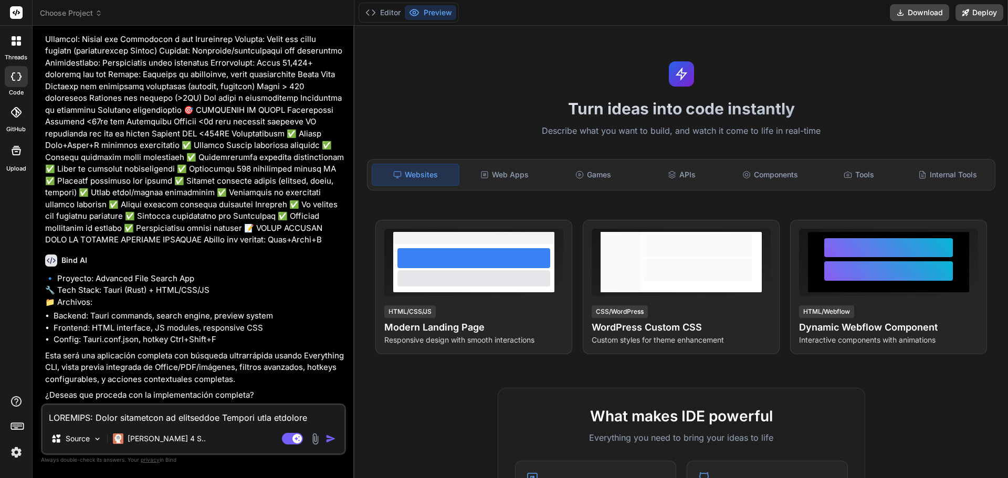
scroll to position [3142, 0]
click at [209, 417] on textarea at bounding box center [194, 414] width 302 height 19
type textarea "s"
type textarea "x"
type textarea "si"
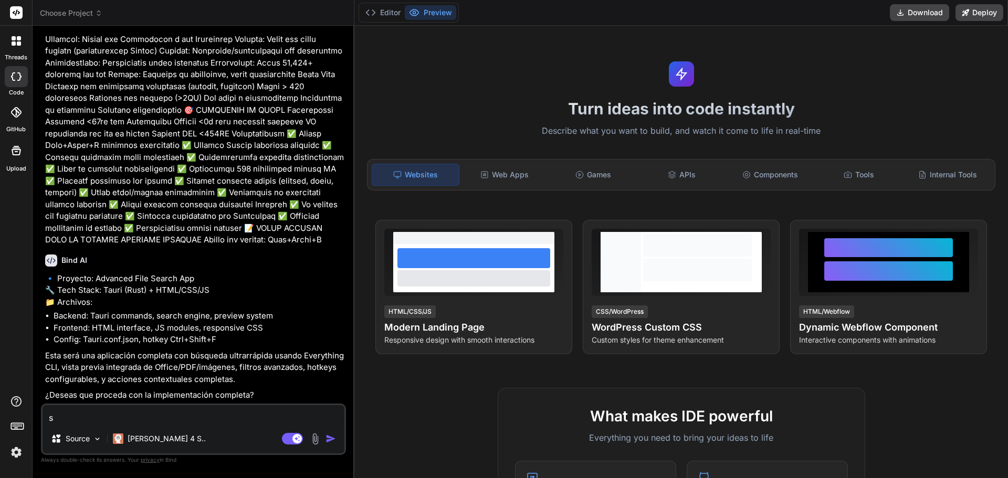
type textarea "x"
type textarea "si"
type textarea "x"
type textarea "si h"
type textarea "x"
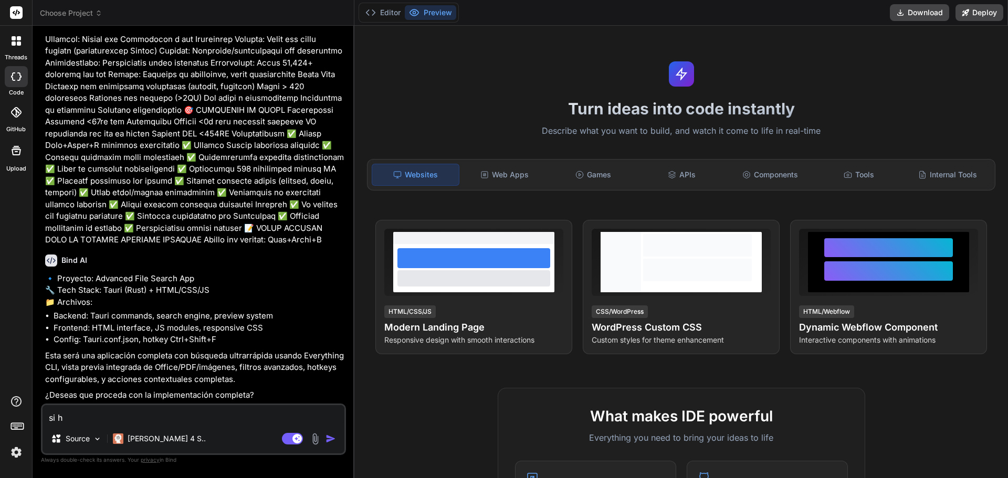
type textarea "si ha"
type textarea "x"
type textarea "si haz"
type textarea "x"
type textarea "si hazl"
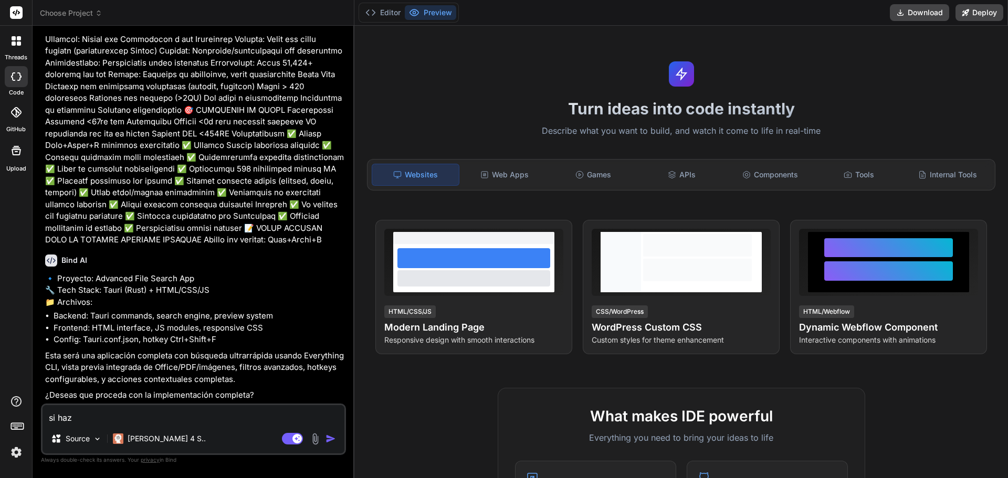
type textarea "x"
type textarea "si hazlo"
type textarea "x"
type textarea "si hazlo"
click at [333, 442] on img "button" at bounding box center [331, 439] width 11 height 11
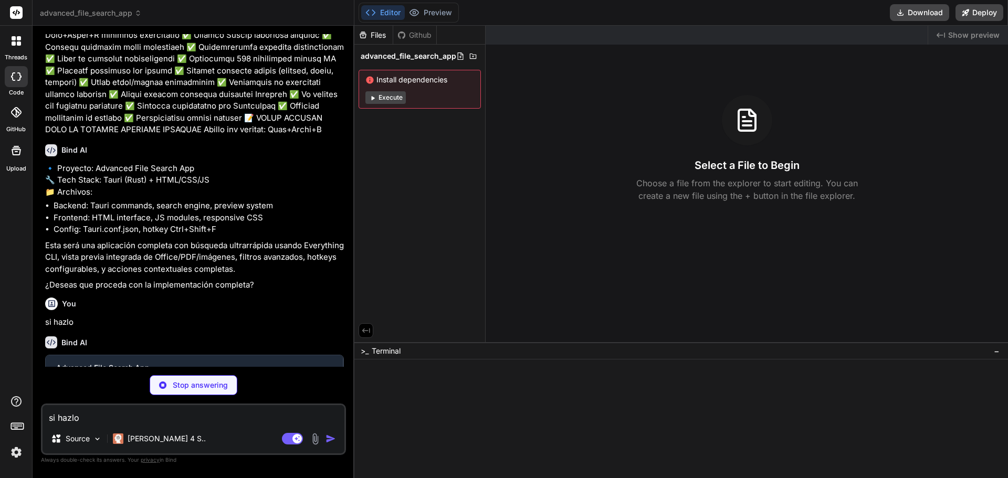
scroll to position [3252, 0]
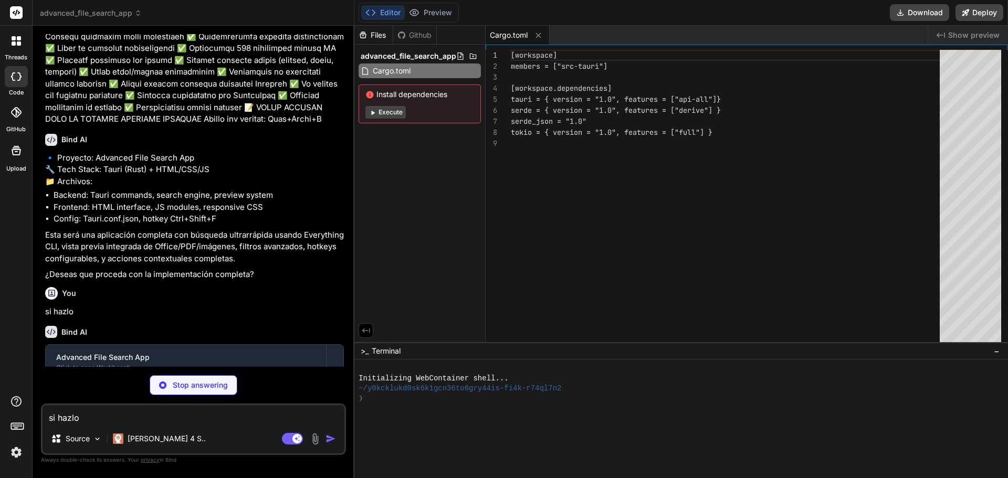
type textarea "x"
type textarea ""@tauri-apps/cli": "^1.5.0" } }"
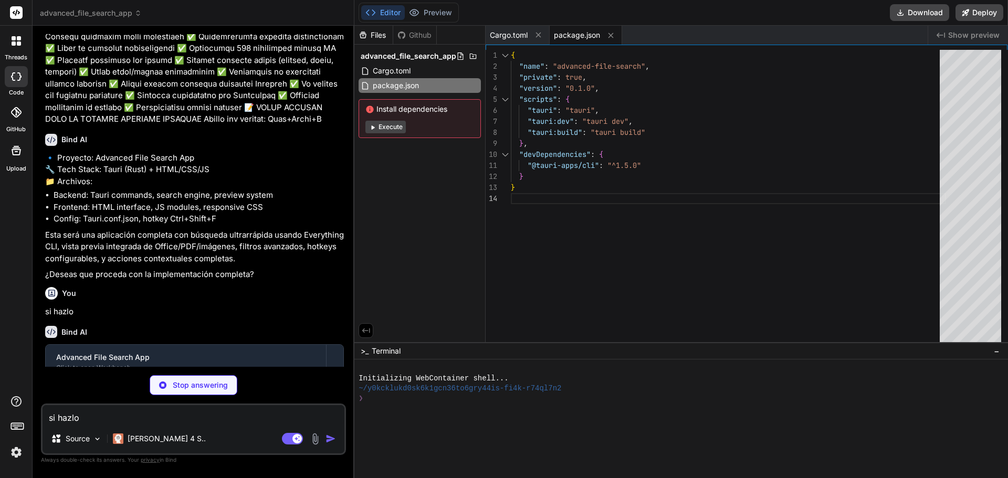
type textarea "x"
type textarea ""skipTaskbar": false, "visible": false } ] } }"
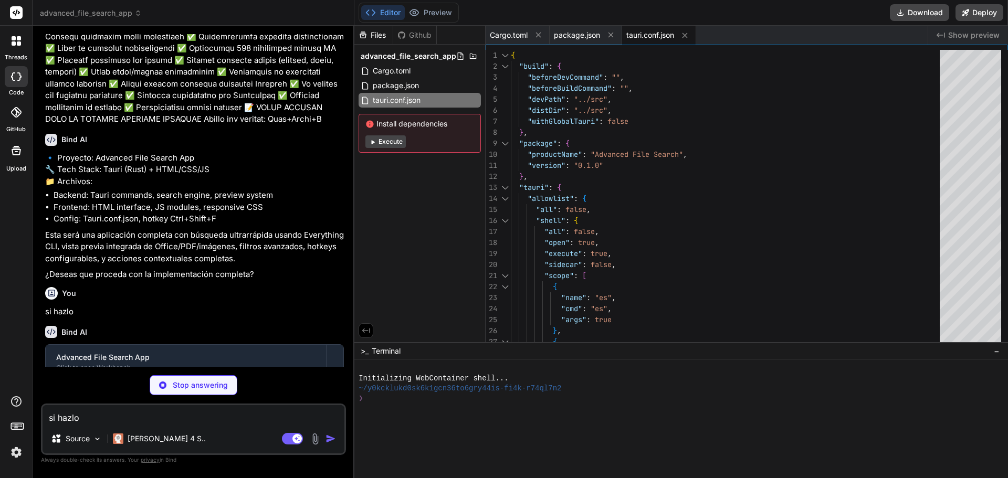
type textarea "x"
type textarea "[features] default = ["custom-protocol"] custom-protocol = ["tauri/custom-proto…"
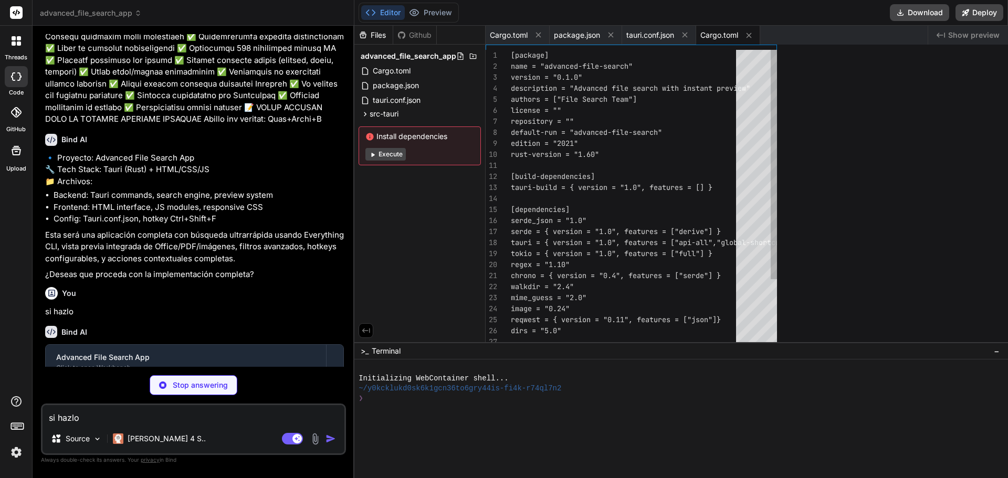
type textarea "x"
type textarea "path = "src/main.rs" [features] default = ["custom-protocol"] custom-protocol =…"
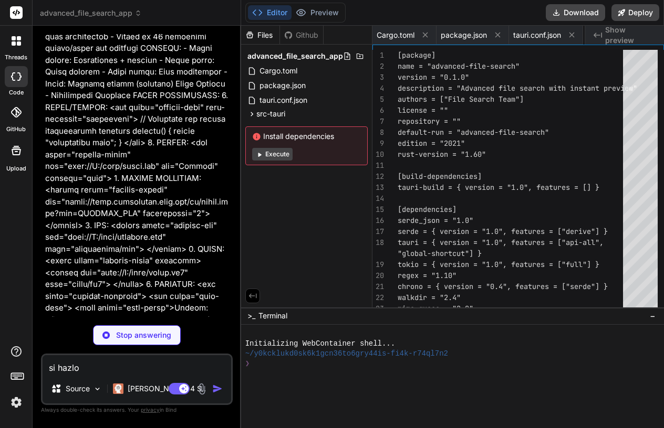
type textarea "x"
type textarea "[features] default = ["custom-protocol"] custom-protocol = ["tauri/custom-proto…"
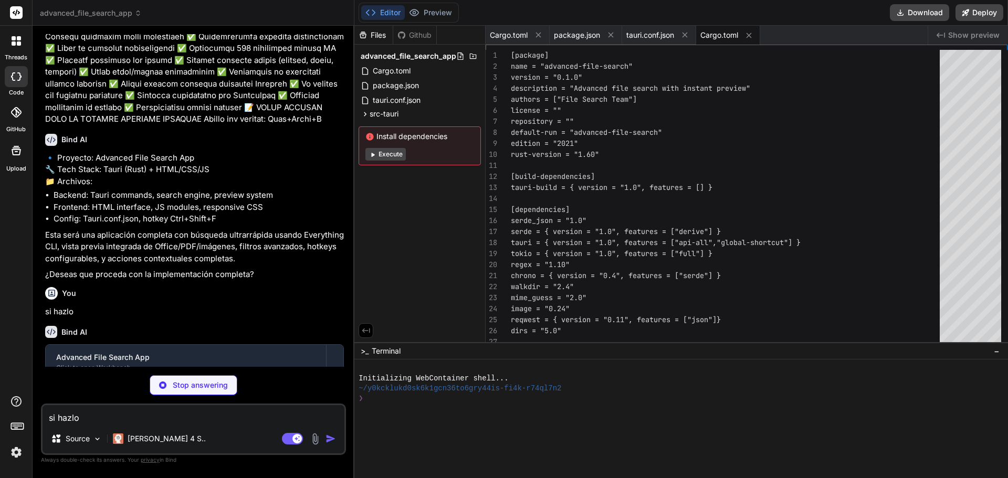
type textarea "x"
type textarea "config::set_global_hotkey, config::get_available_hotkeys ]) .run(tauri::generat…"
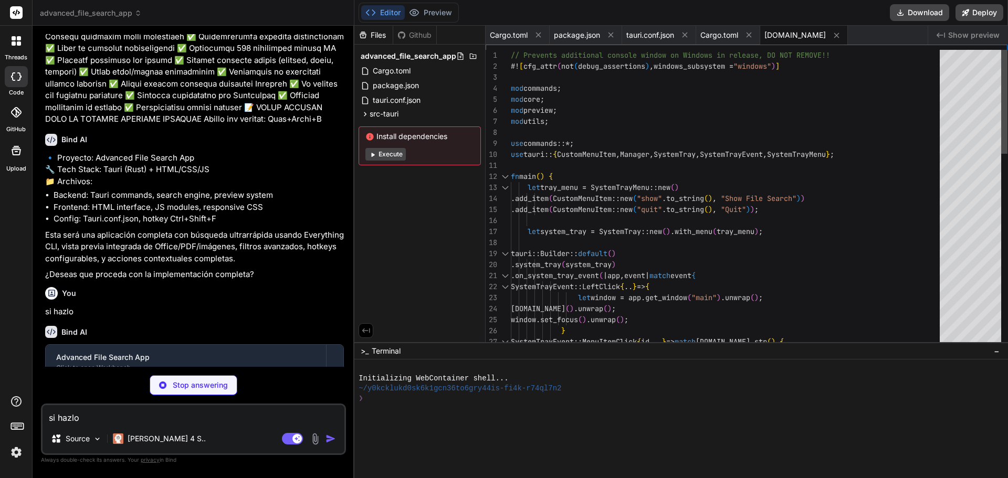
type textarea "x"
type textarea "pub mod search; pub mod preview; pub mod config; pub mod system;"
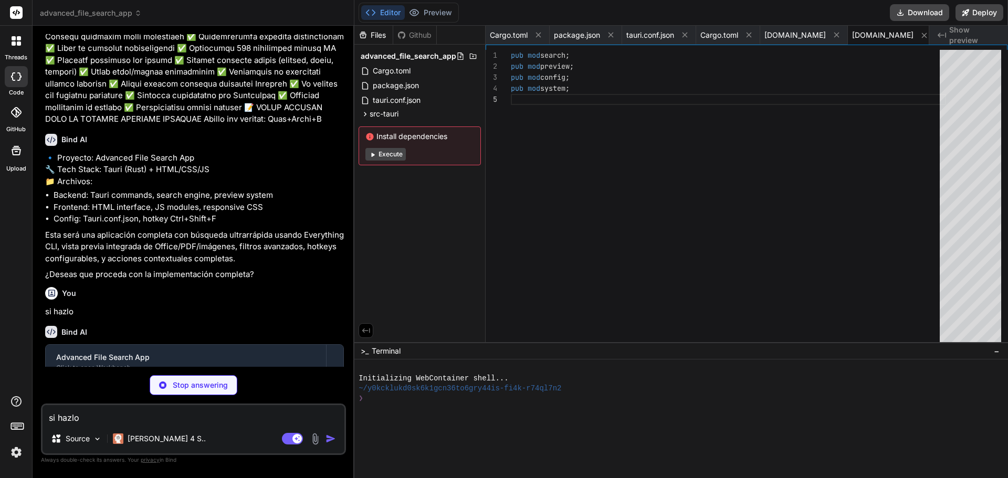
type textarea "x"
type textarea "use crate::core::search_engine::{SearchEngine, SearchParams, SearchResult}; use…"
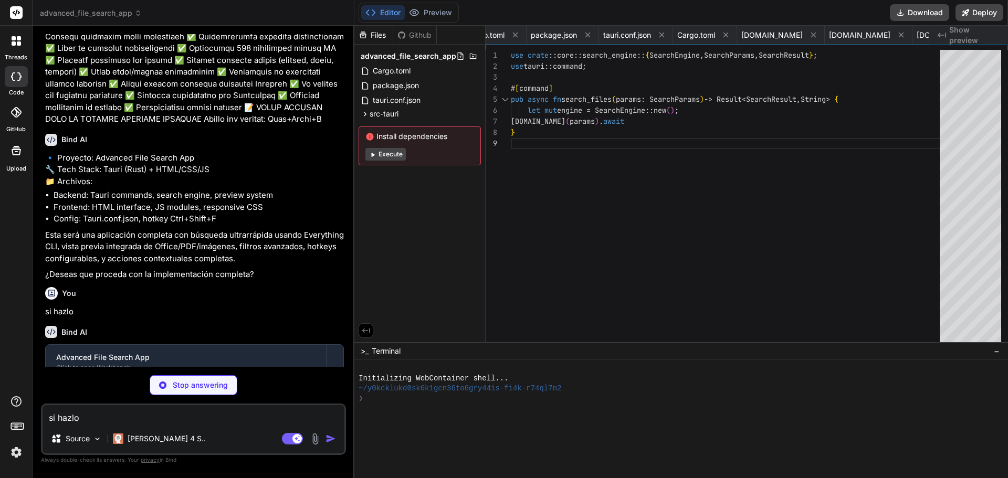
scroll to position [0, 86]
type textarea "x"
type textarea "]) }"
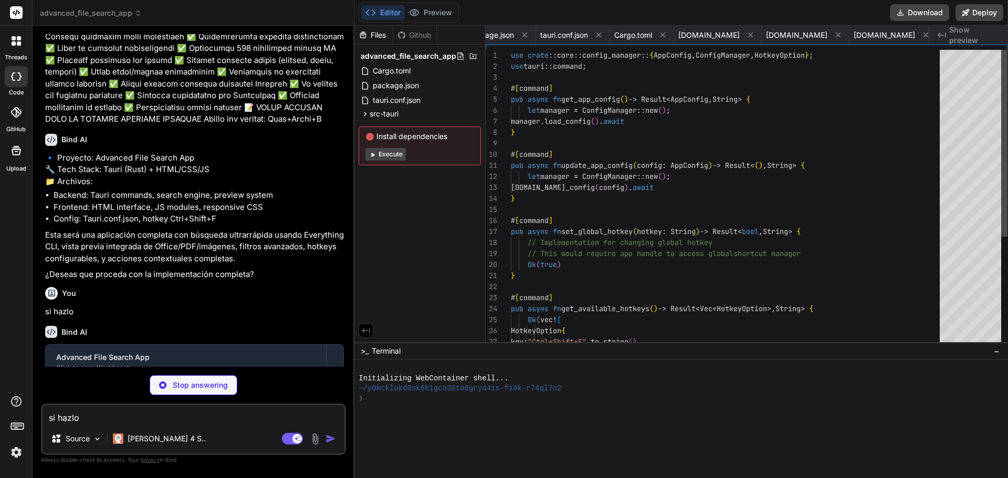
scroll to position [0, 149]
type textarea "x"
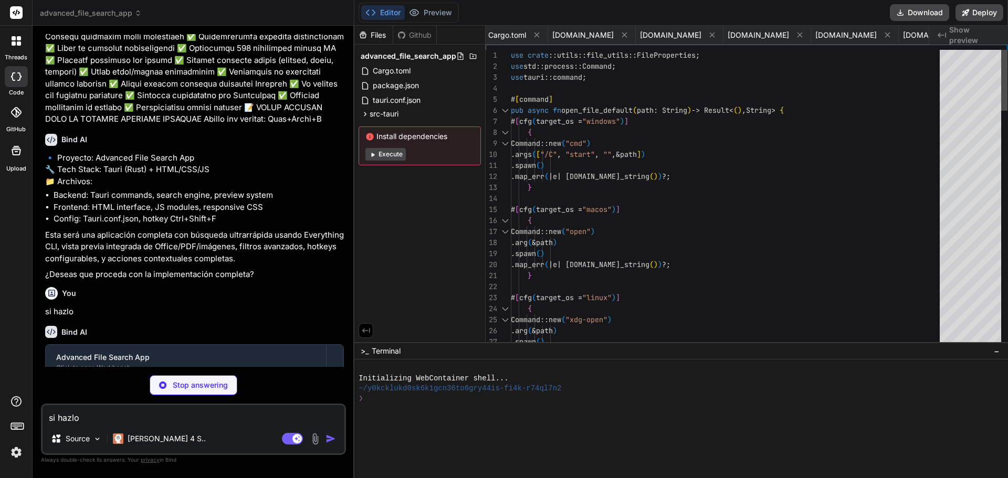
type textarea "x"
type textarea "pub mod search_engine; pub mod file_analyzer; pub mod config_manager;"
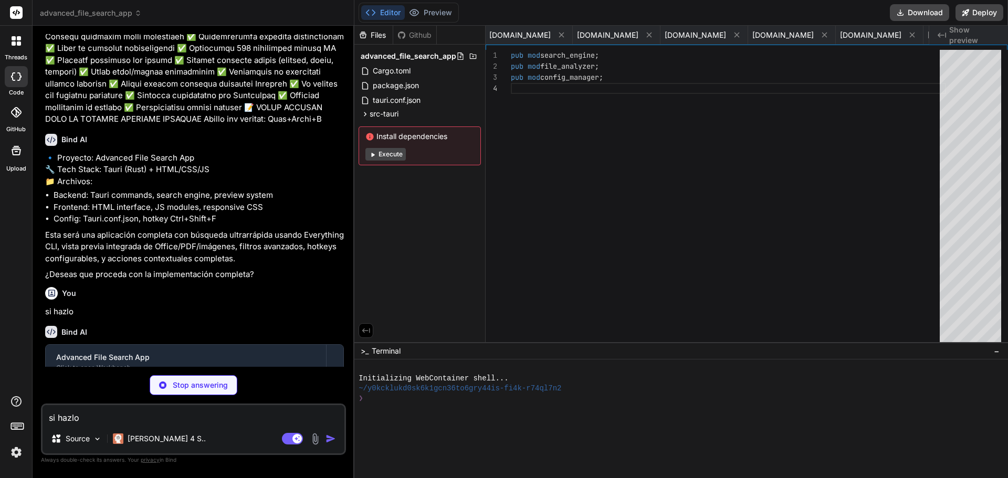
type textarea "x"
type textarea "if sort_order == "desc" { comparison.reverse() } else { comparison } }); } }"
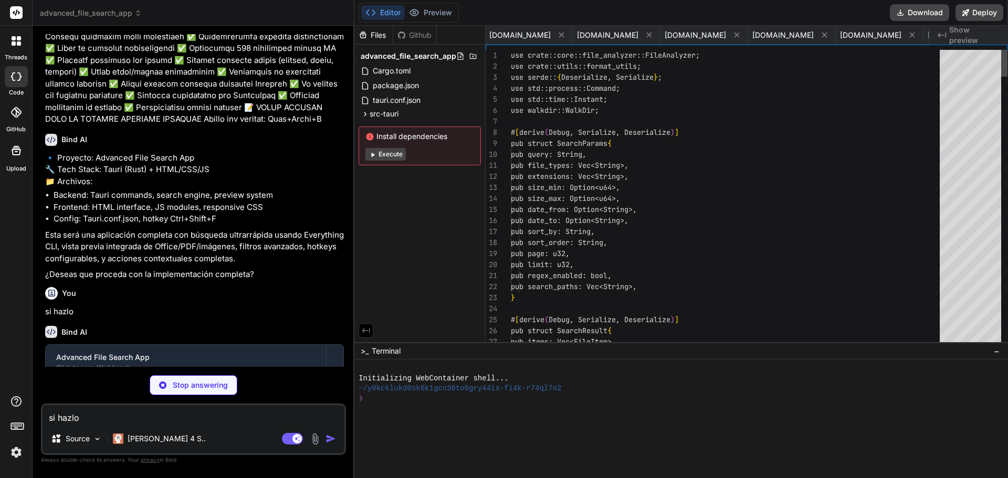
scroll to position [0, 361]
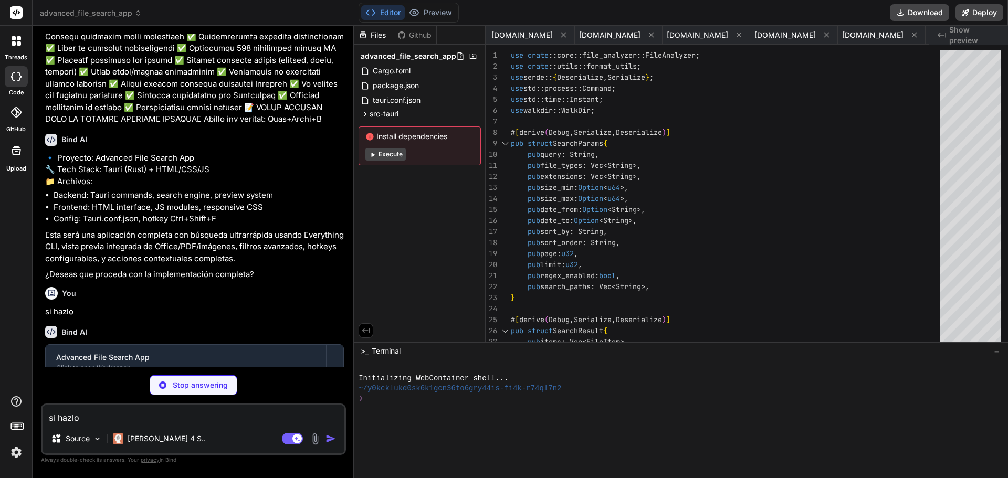
type textarea "x"
type textarea "_ => "📄", } } }"
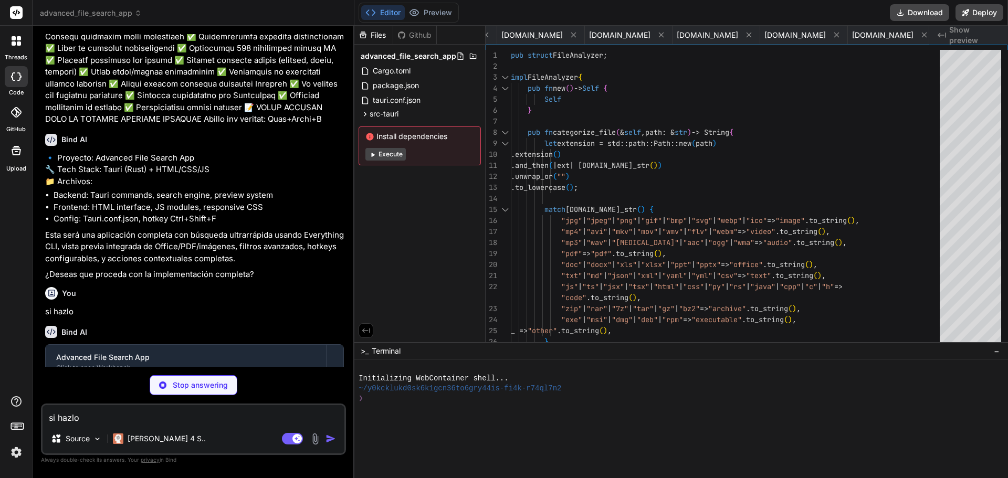
type textarea "x"
type textarea "} } }"
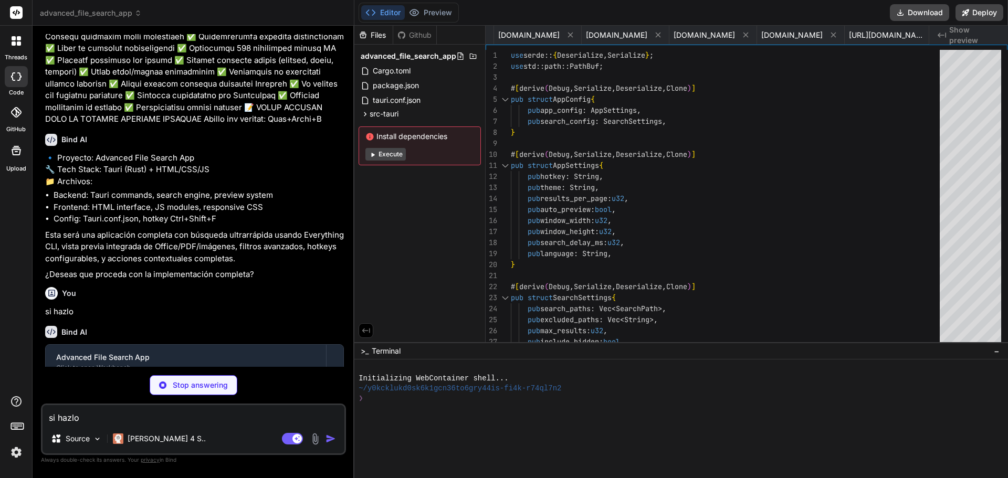
type textarea "x"
type textarea "}"
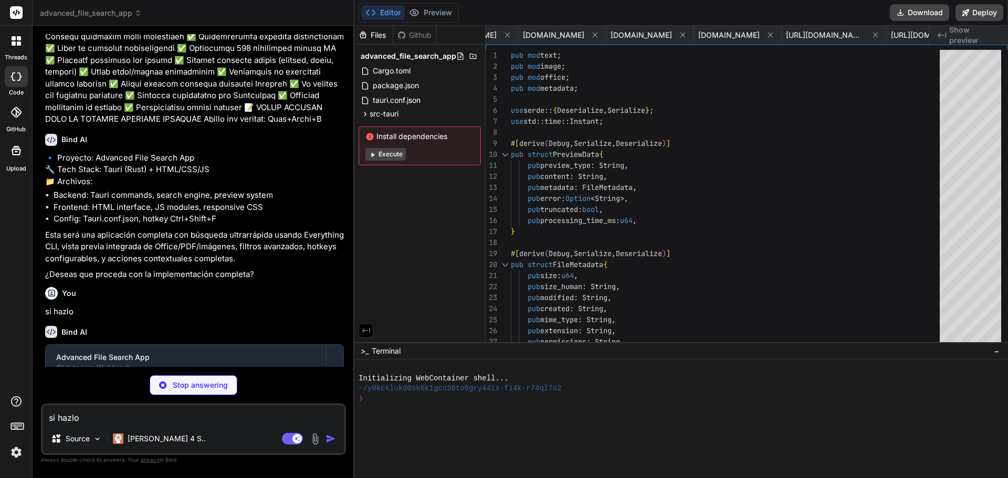
type textarea "x"
type textarea "Ok((preview_content, truncated)) }"
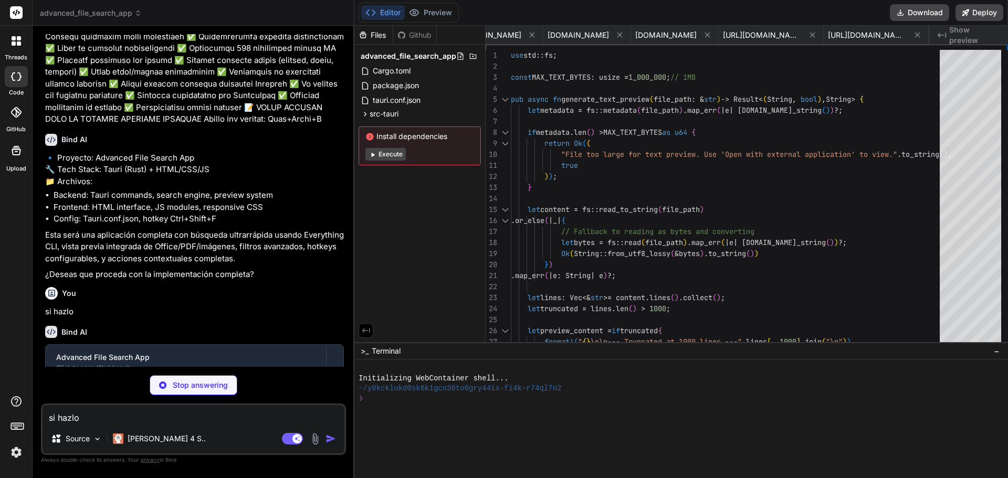
type textarea "x"
type textarea "Ok(file_path.to_string()) }"
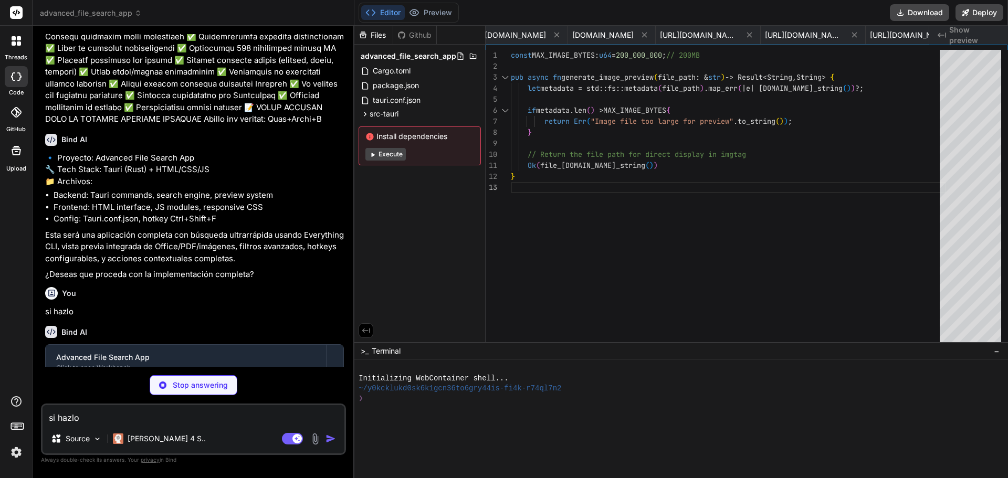
type textarea "x"
type textarea "", file_path), false )) }, _ => Err("Unsupported Office format".to_string()) } }"
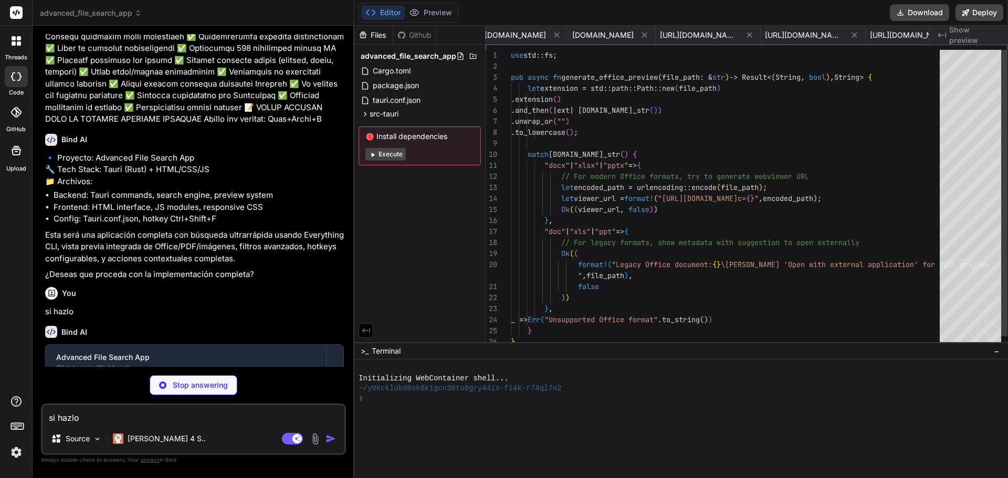
scroll to position [0, 781]
type textarea "x"
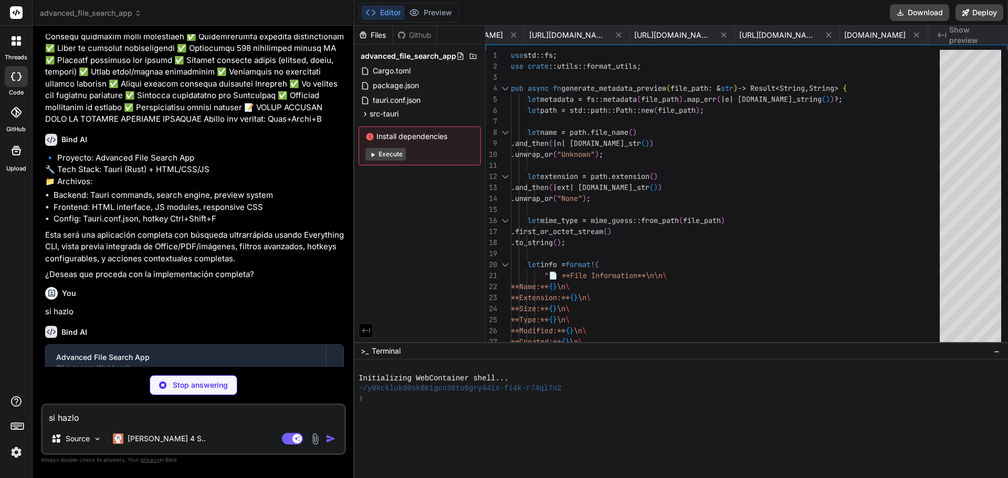
type textarea "x"
type textarea "pub mod file_utils; pub mod format_utils; pub mod error_handler;"
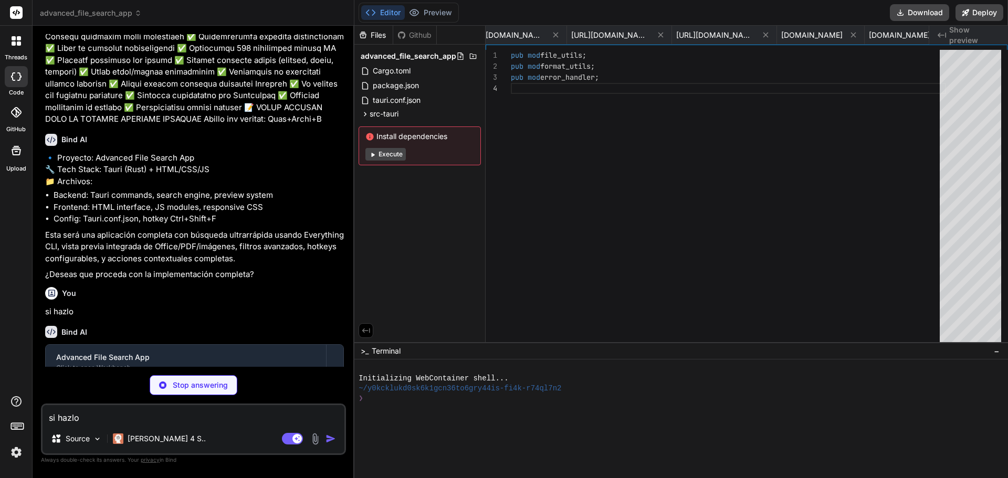
type textarea "x"
type textarea ".unwrap_or("") .to_lowercase() }"
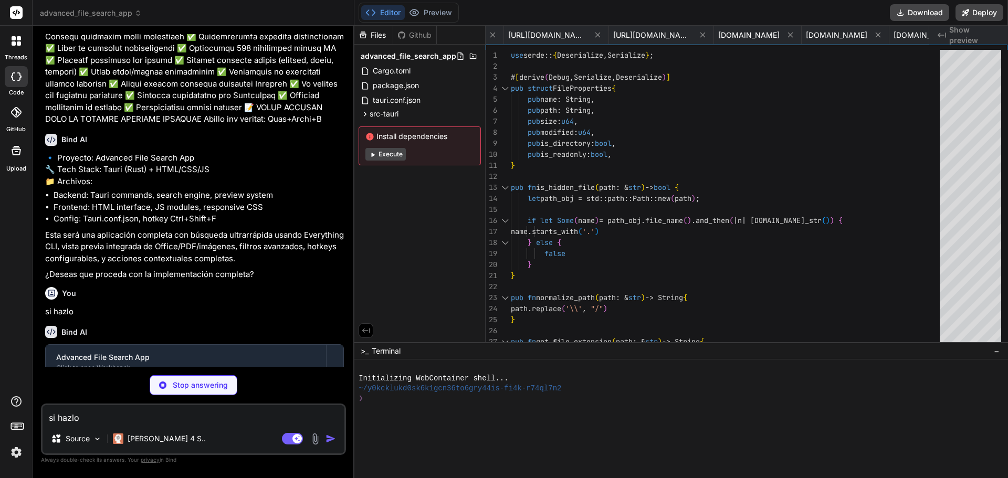
type textarea "x"
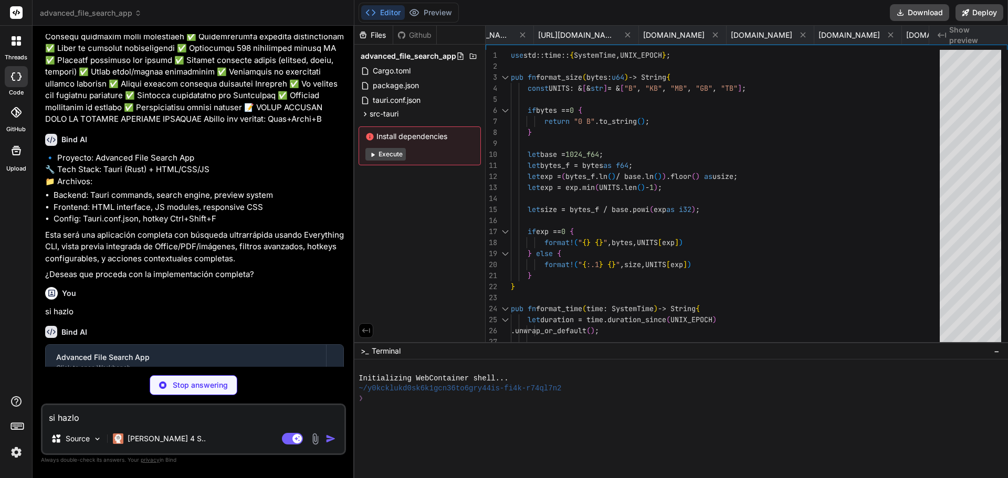
type textarea "x"
type textarea "std::io::ErrorKind::PermissionDenied => "Permission denied".to_string(), std::i…"
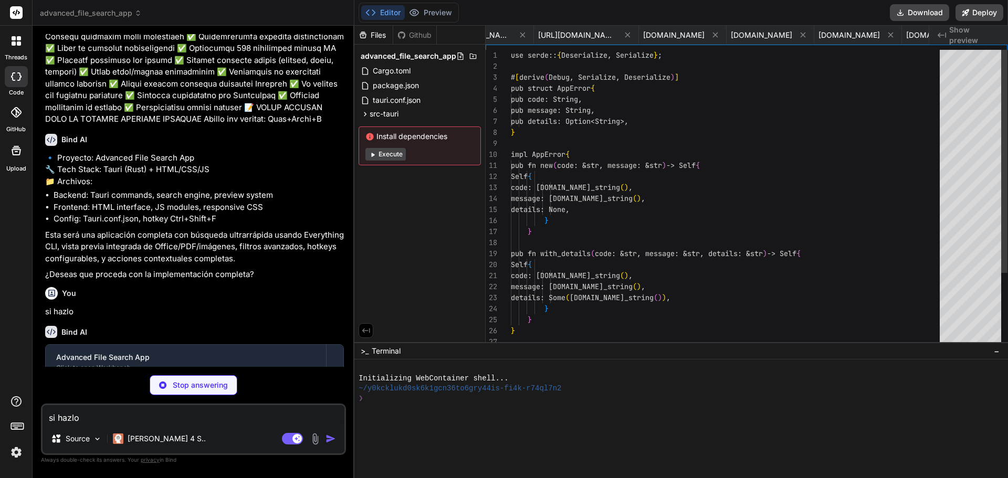
scroll to position [0, 1131]
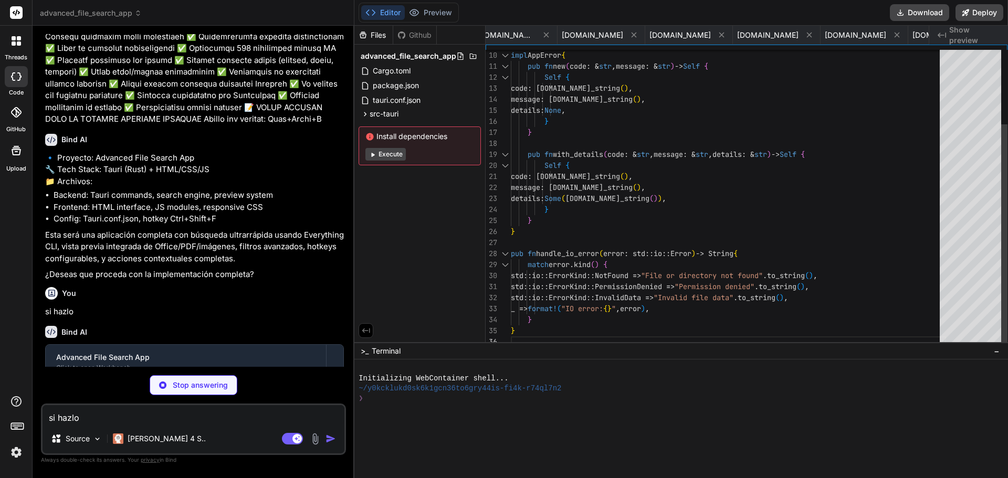
type textarea "x"
type textarea "</html>"
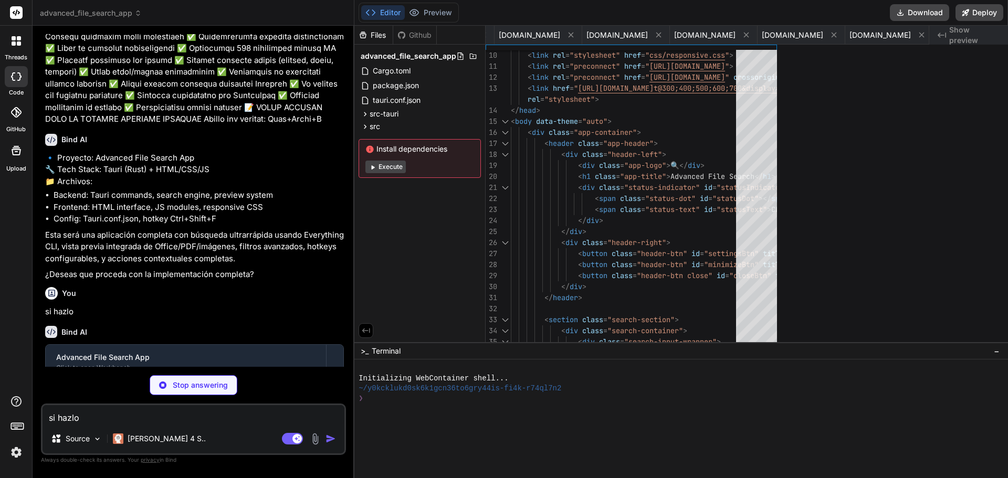
type textarea "x"
type textarea "style="display: none;"> <div class="loading-spinner"></div> <div class="loading…"
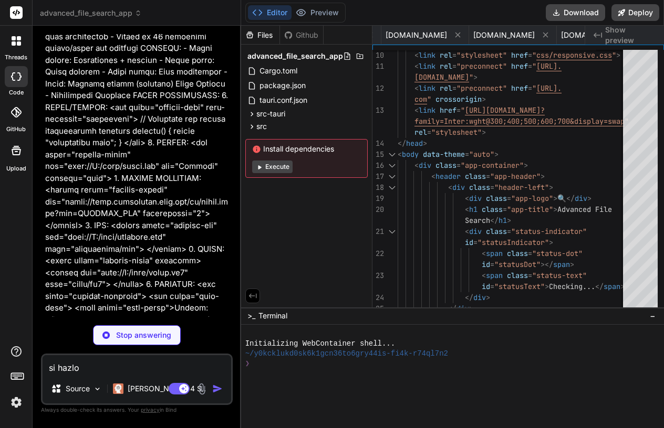
type textarea "x"
type textarea "</html>"
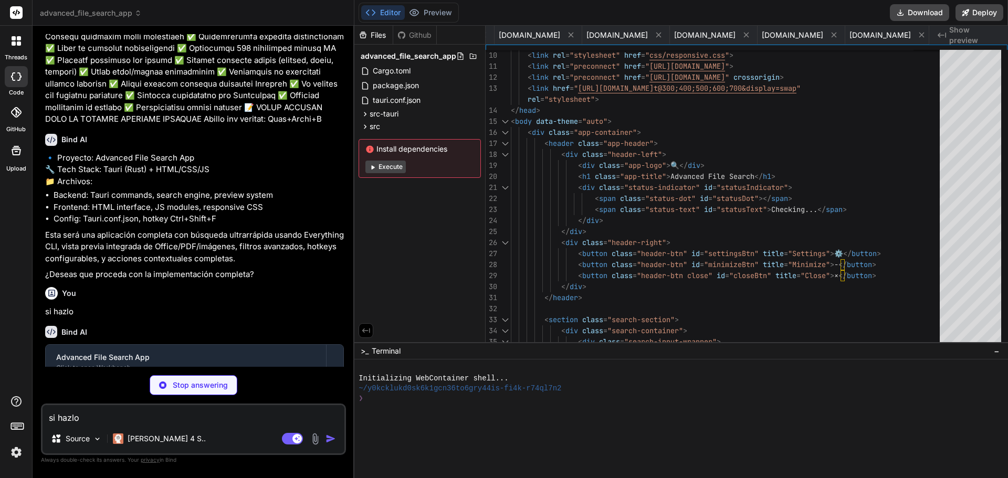
type textarea "x"
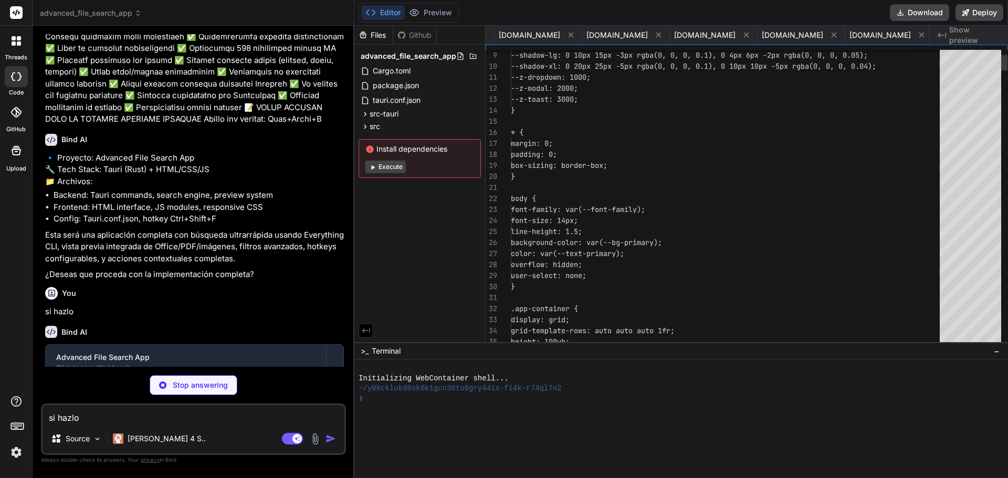
scroll to position [0, 1257]
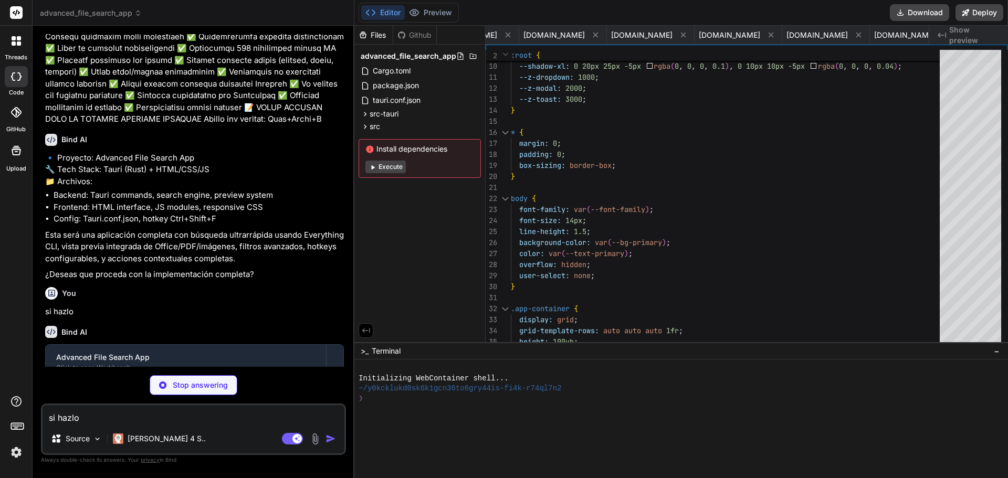
type textarea "x"
type textarea "opacity: 1; transform: translateX(0); } }"
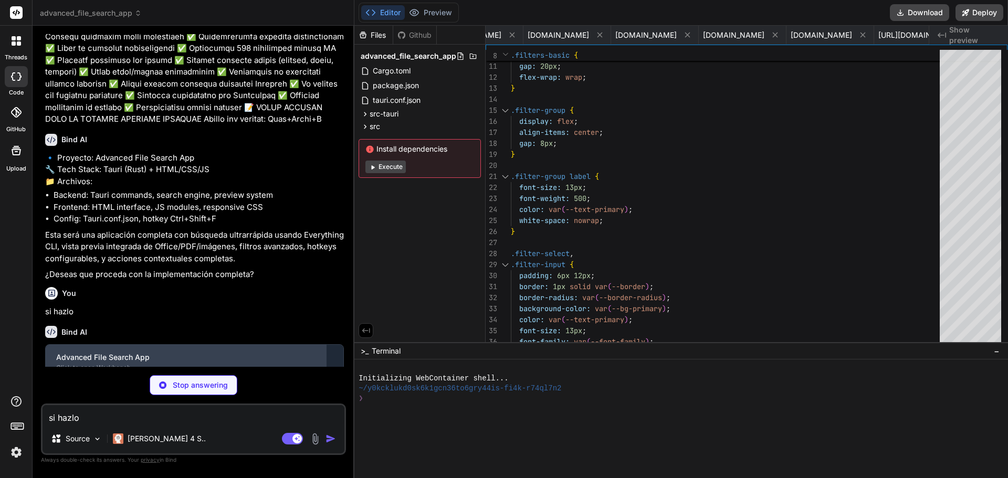
type textarea "x"
type textarea ".bg-info { background-color: var(--accent-light); }"
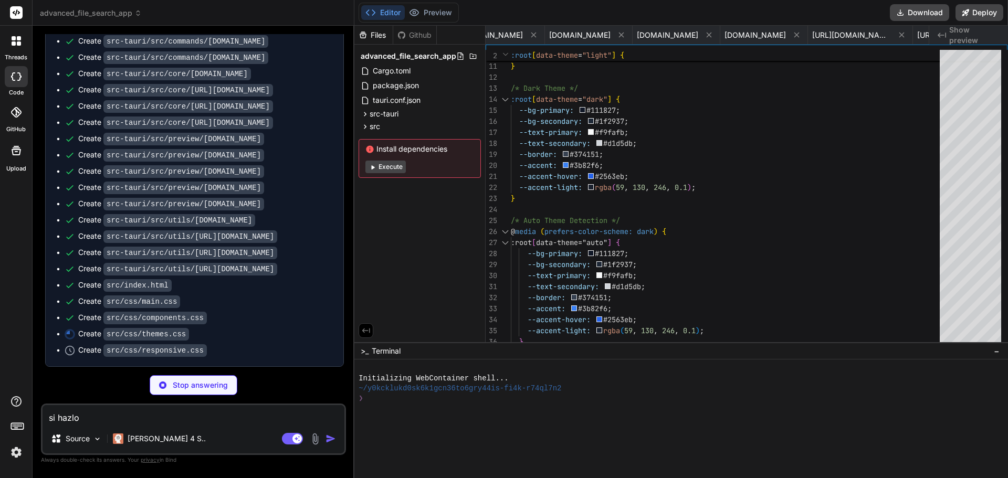
scroll to position [3696, 0]
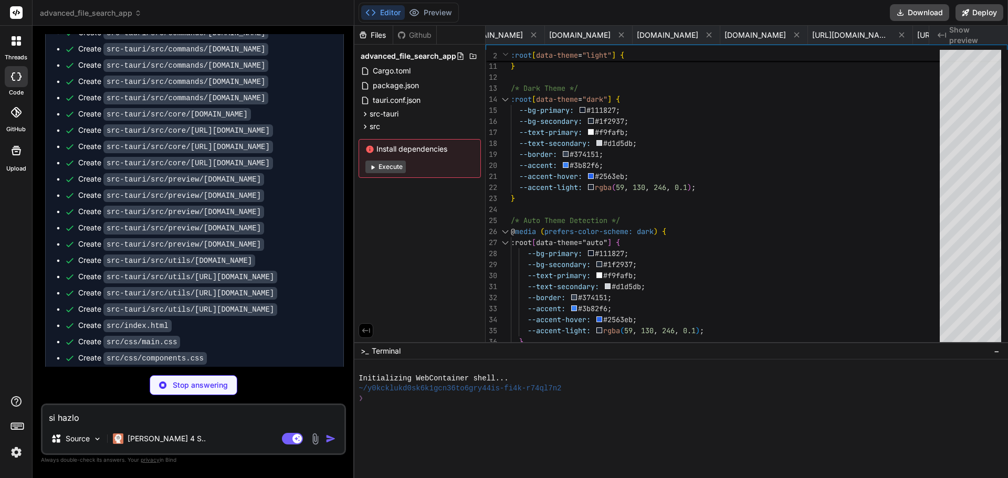
click at [399, 168] on button "Execute" at bounding box center [385, 167] width 40 height 13
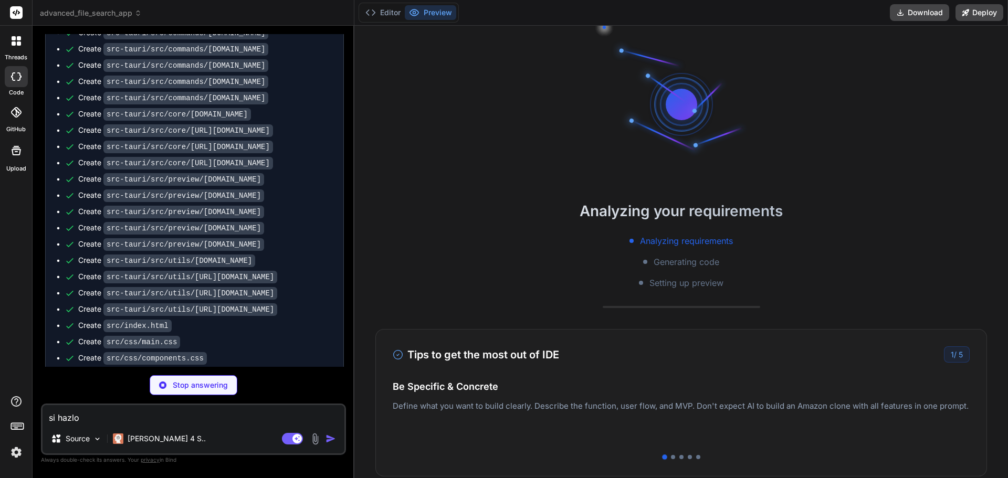
type textarea "x"
type textarea "} .toggle-icon { transition: none; } }"
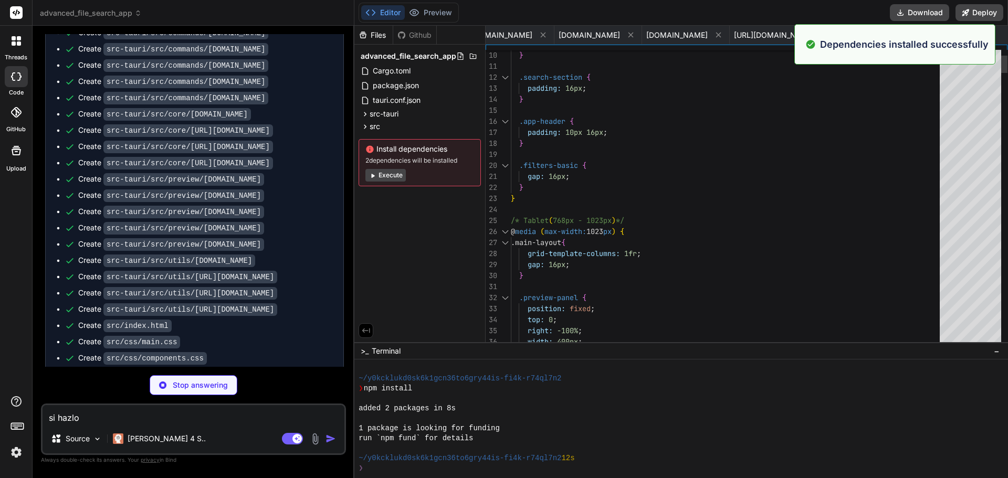
scroll to position [80, 0]
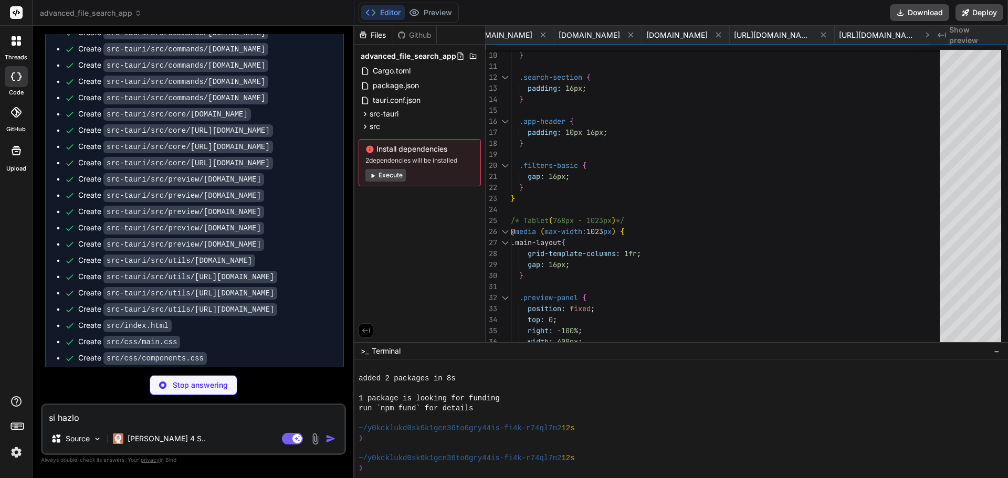
click at [400, 175] on button "Execute" at bounding box center [385, 175] width 40 height 13
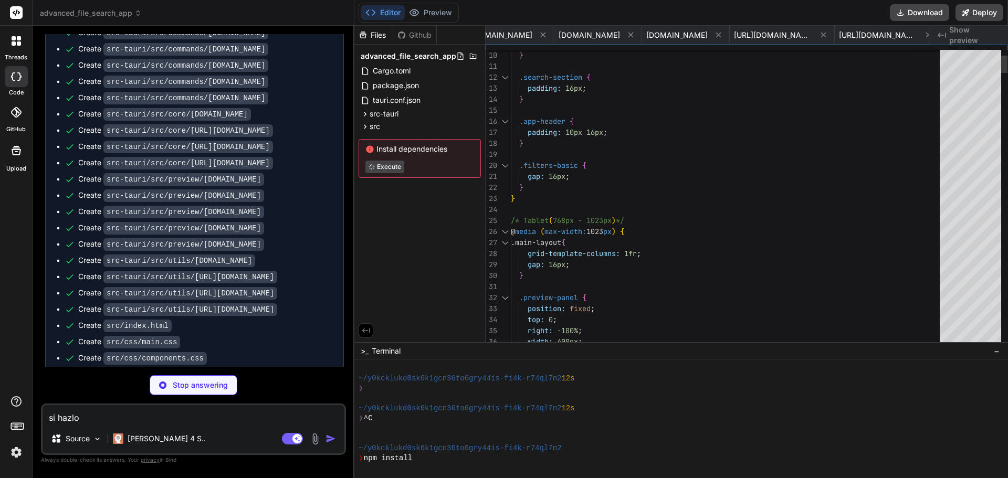
scroll to position [130, 0]
click at [428, 14] on button "Preview" at bounding box center [430, 12] width 51 height 15
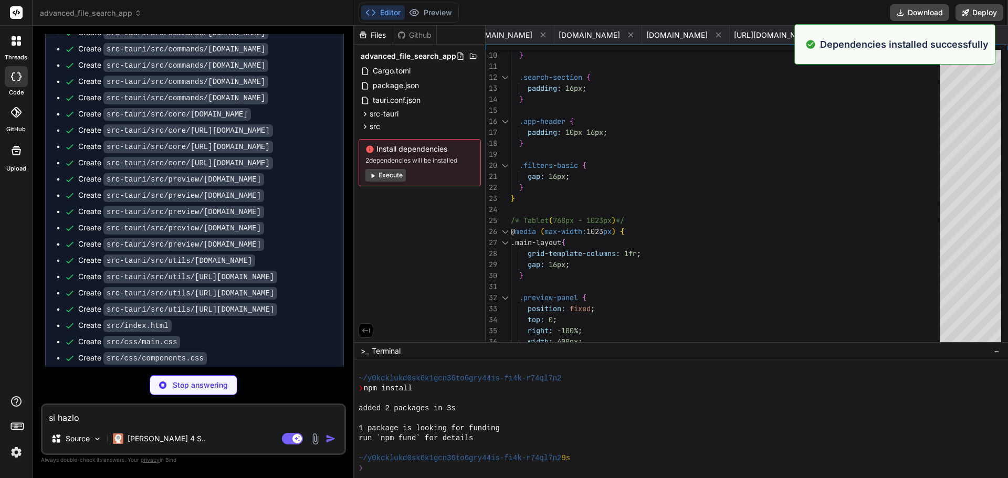
scroll to position [229, 0]
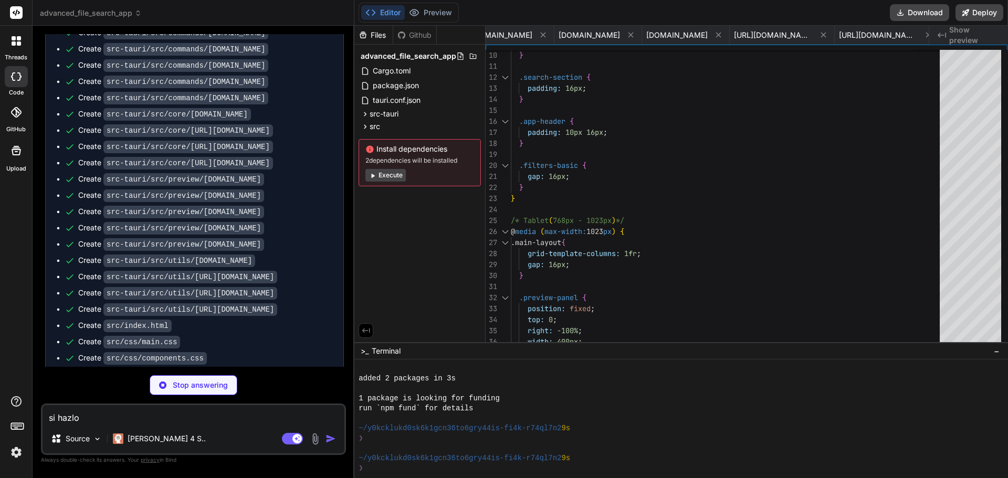
drag, startPoint x: 413, startPoint y: 230, endPoint x: 416, endPoint y: 224, distance: 7.3
click at [414, 231] on div "Files Github advanced_file_search_app Cargo.toml package.json tauri.conf.json s…" at bounding box center [419, 184] width 131 height 317
click at [423, 40] on div "Github" at bounding box center [414, 35] width 43 height 11
type textarea "x"
type textarea "gap: 16px; } } /* Tablet (768px - 1023px) */ @media (max-width: 1023px) { .main…"
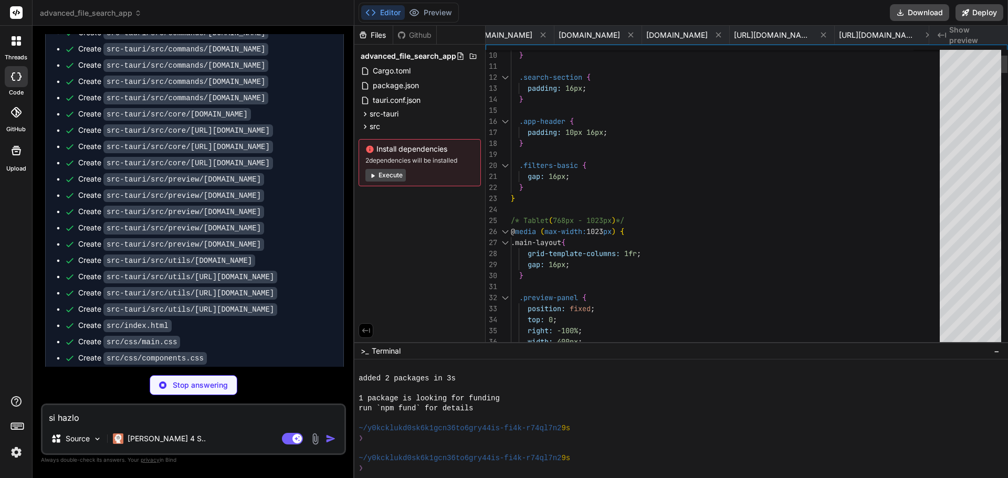
scroll to position [0, 0]
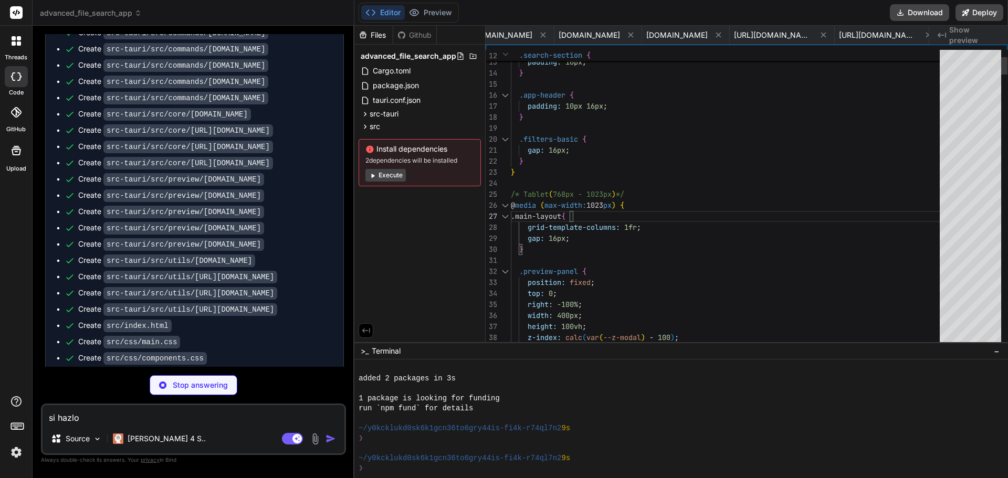
type textarea "x"
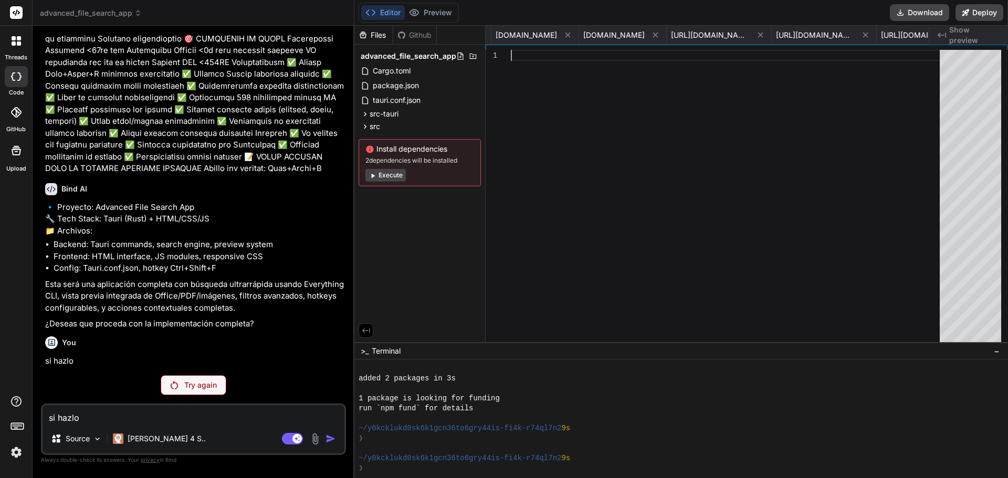
scroll to position [3162, 0]
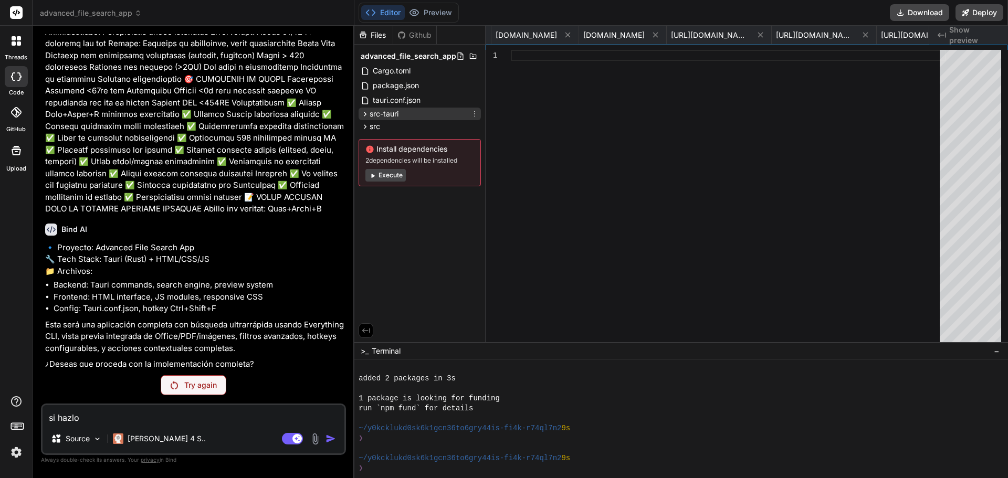
click at [365, 113] on icon at bounding box center [365, 114] width 3 height 4
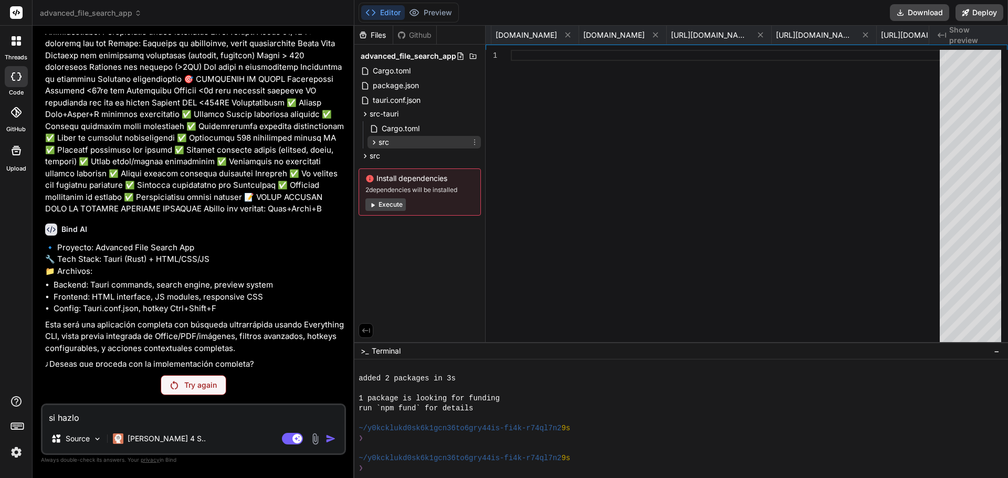
click at [373, 138] on icon at bounding box center [374, 142] width 9 height 9
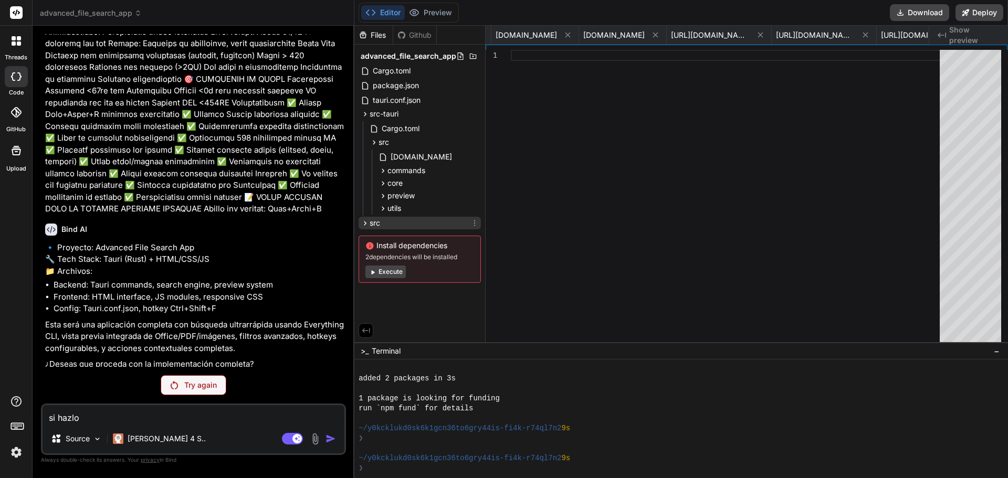
click at [365, 222] on icon at bounding box center [365, 223] width 3 height 4
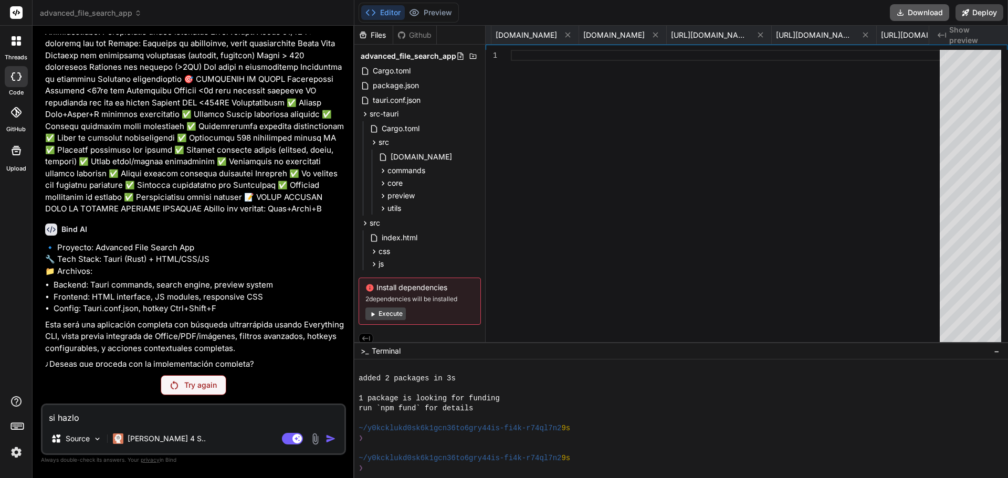
click at [923, 13] on button "Download" at bounding box center [919, 12] width 59 height 17
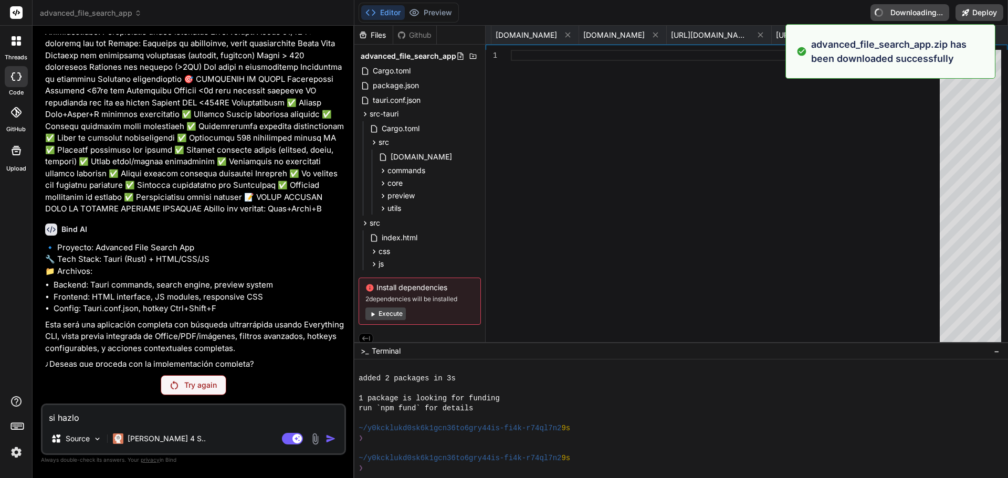
type textarea "x"
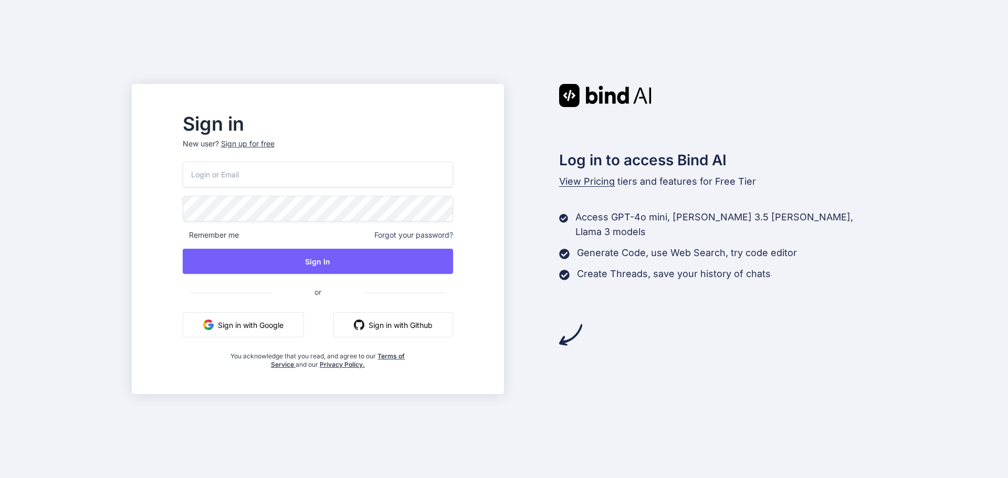
click at [268, 329] on button "Sign in with Google" at bounding box center [243, 324] width 121 height 25
